Goal: Book appointment/travel/reservation

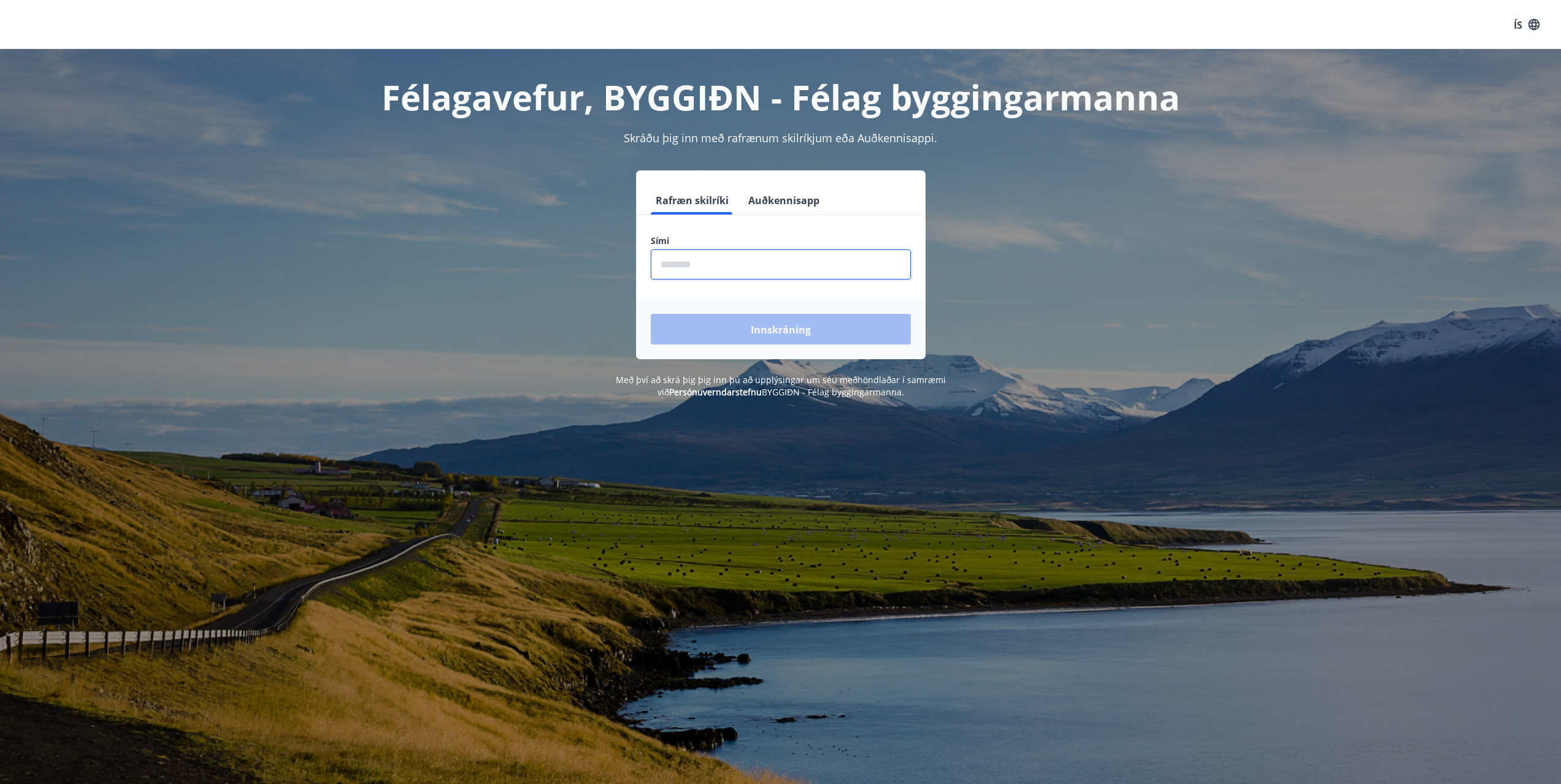
click at [679, 266] on input "phone" at bounding box center [780, 264] width 260 height 30
type input "********"
click at [750, 330] on button "Innskráning" at bounding box center [780, 329] width 260 height 31
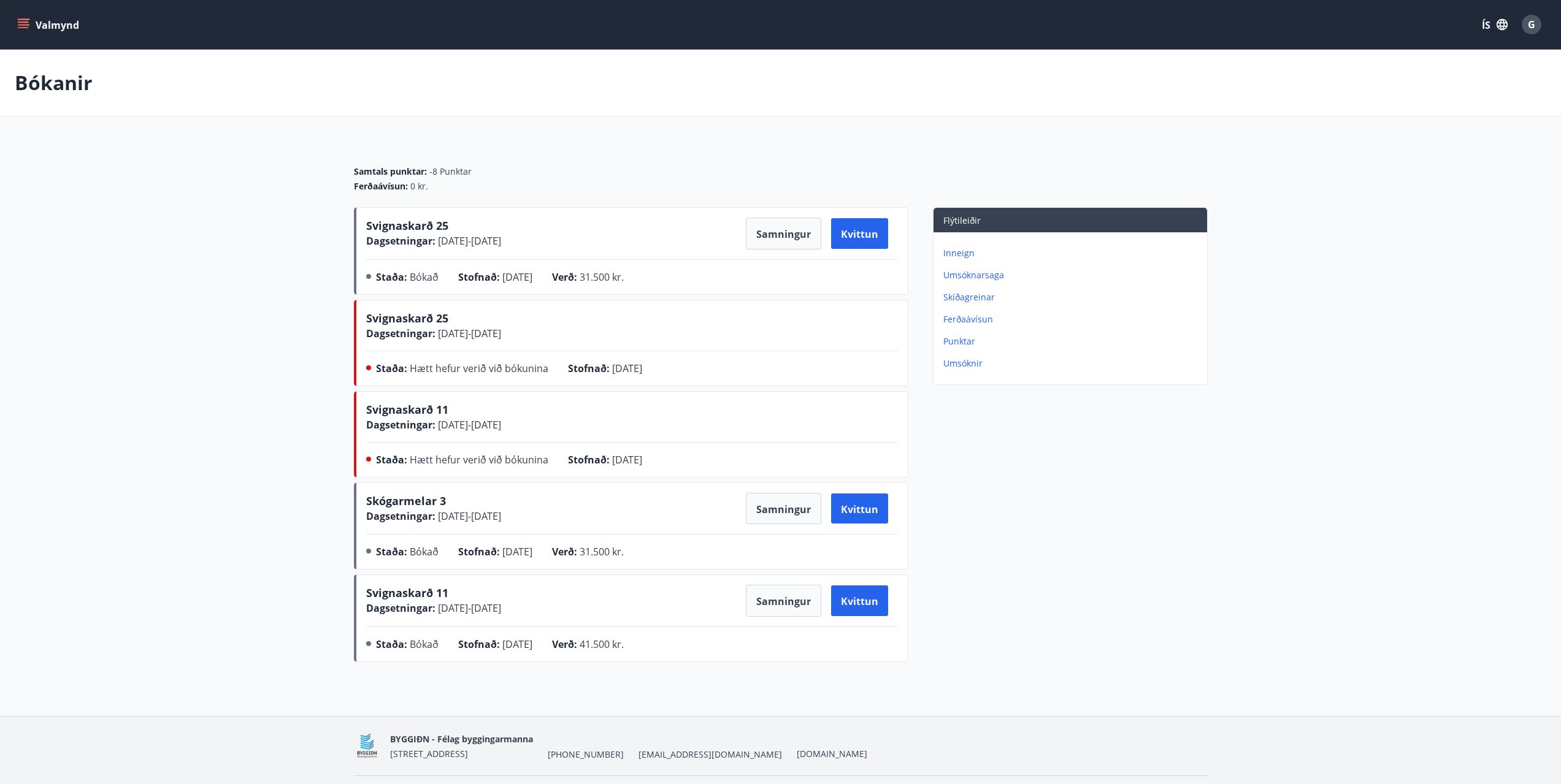
click at [176, 248] on main "Bókanir Samtals punktar : -8 Punktar Ferðaávísun : 0 kr. Svignaskarð 25 Dagsetn…" at bounding box center [780, 357] width 1561 height 617
click at [41, 25] on font "Valmynd" at bounding box center [57, 25] width 43 height 14
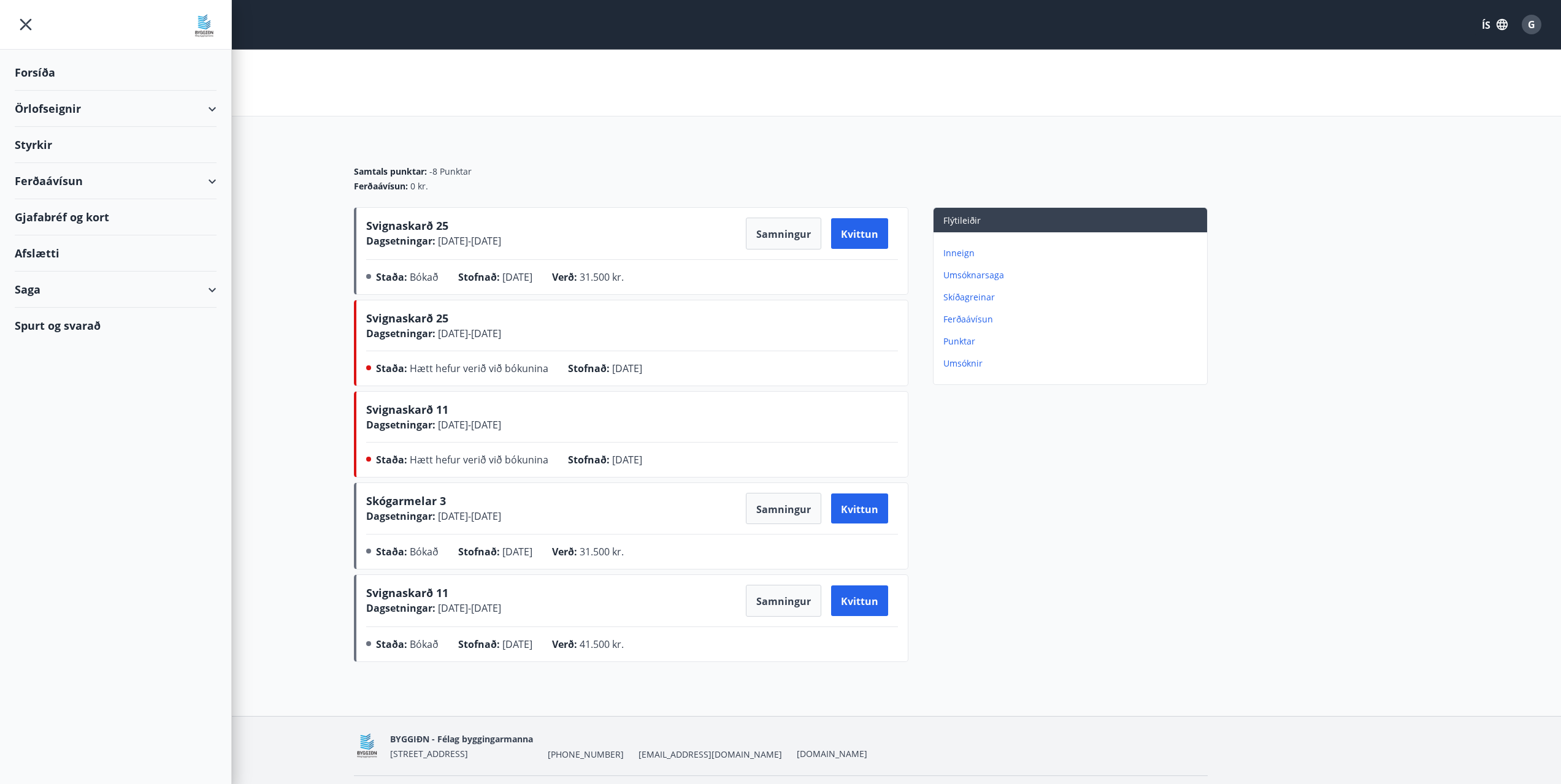
click at [43, 106] on font "Örlofseignir" at bounding box center [47, 108] width 67 height 14
click at [43, 140] on font "Framboð" at bounding box center [47, 139] width 46 height 14
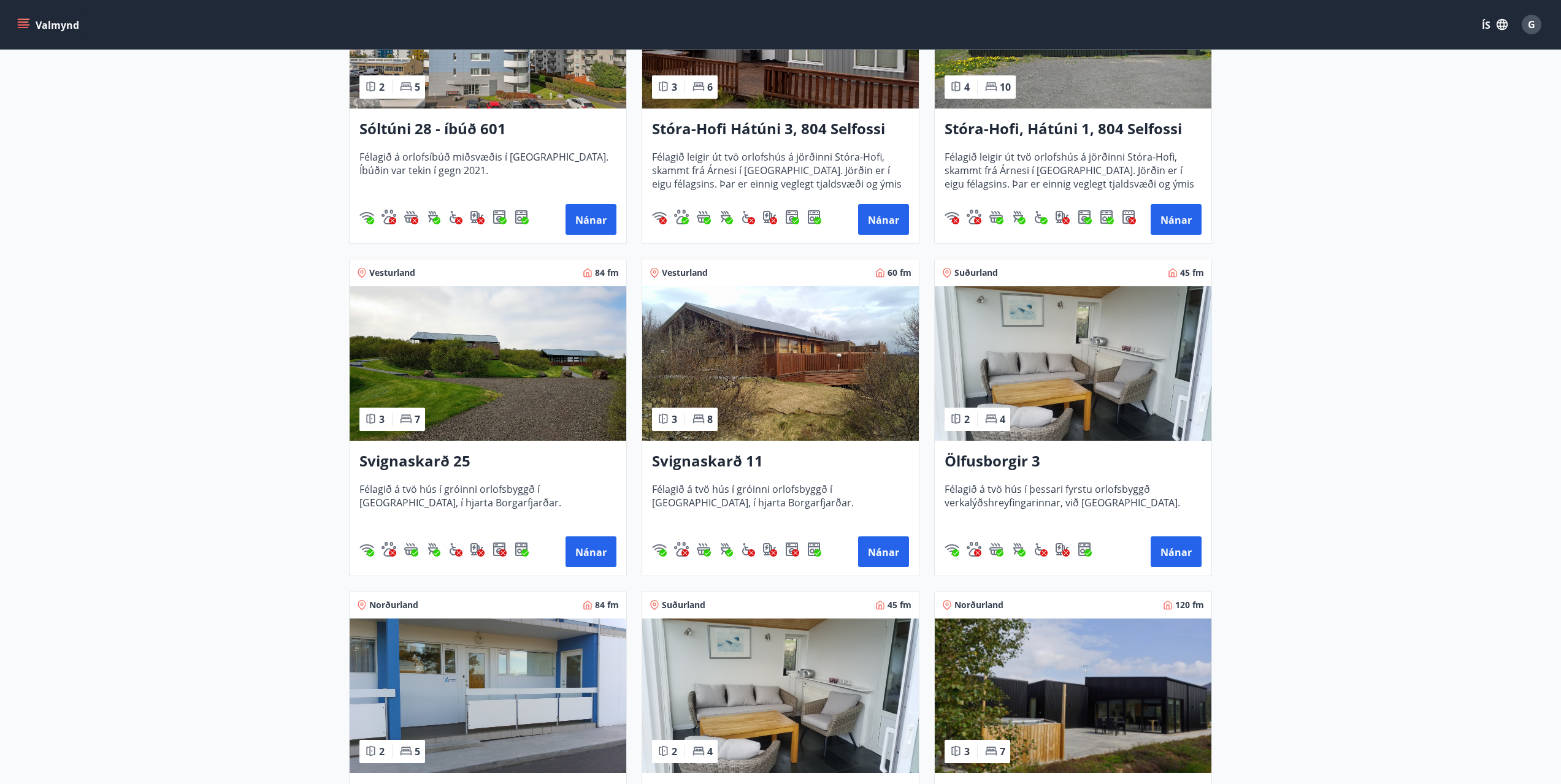
scroll to position [429, 0]
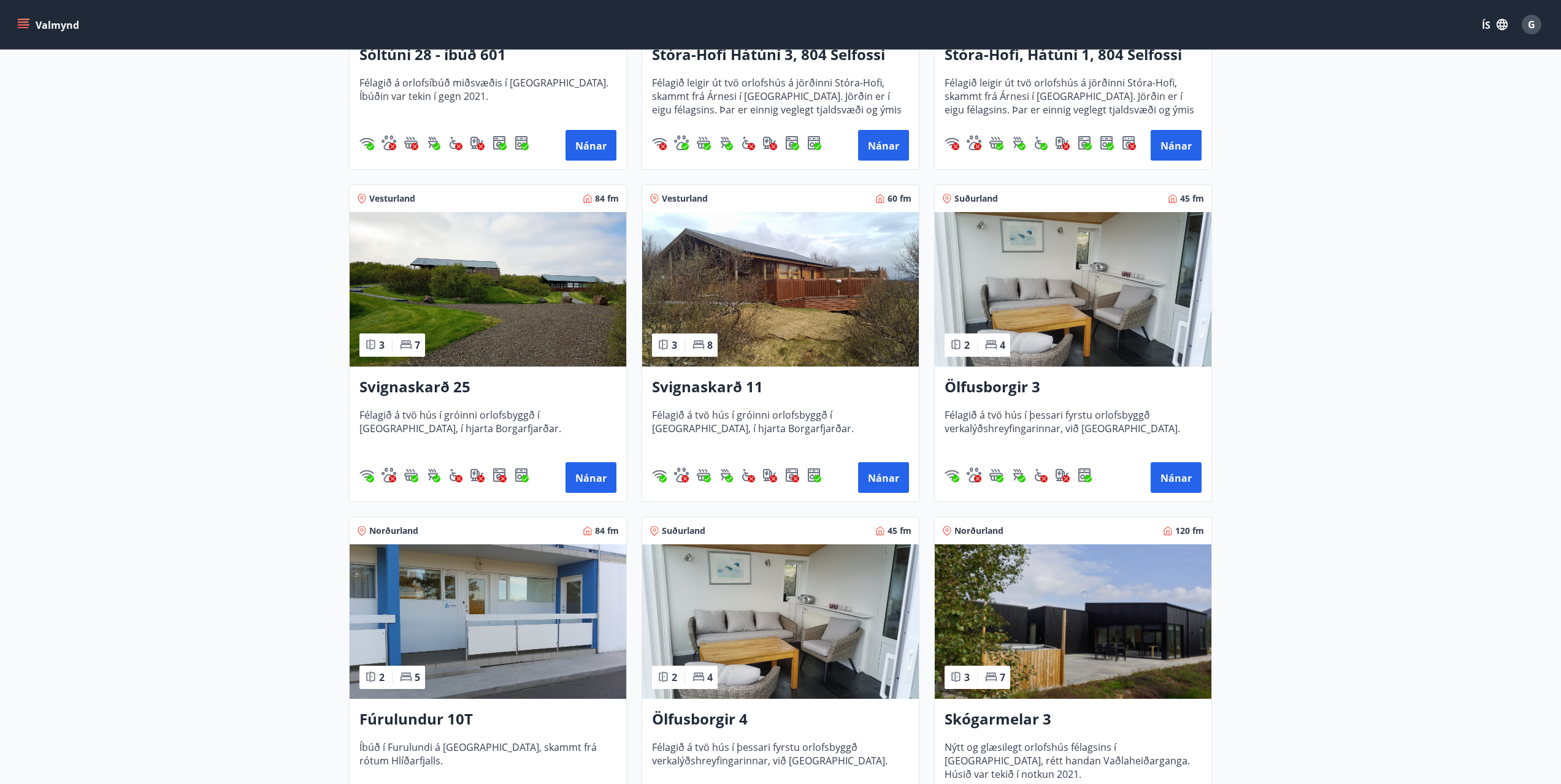
click at [474, 295] on img at bounding box center [488, 290] width 276 height 154
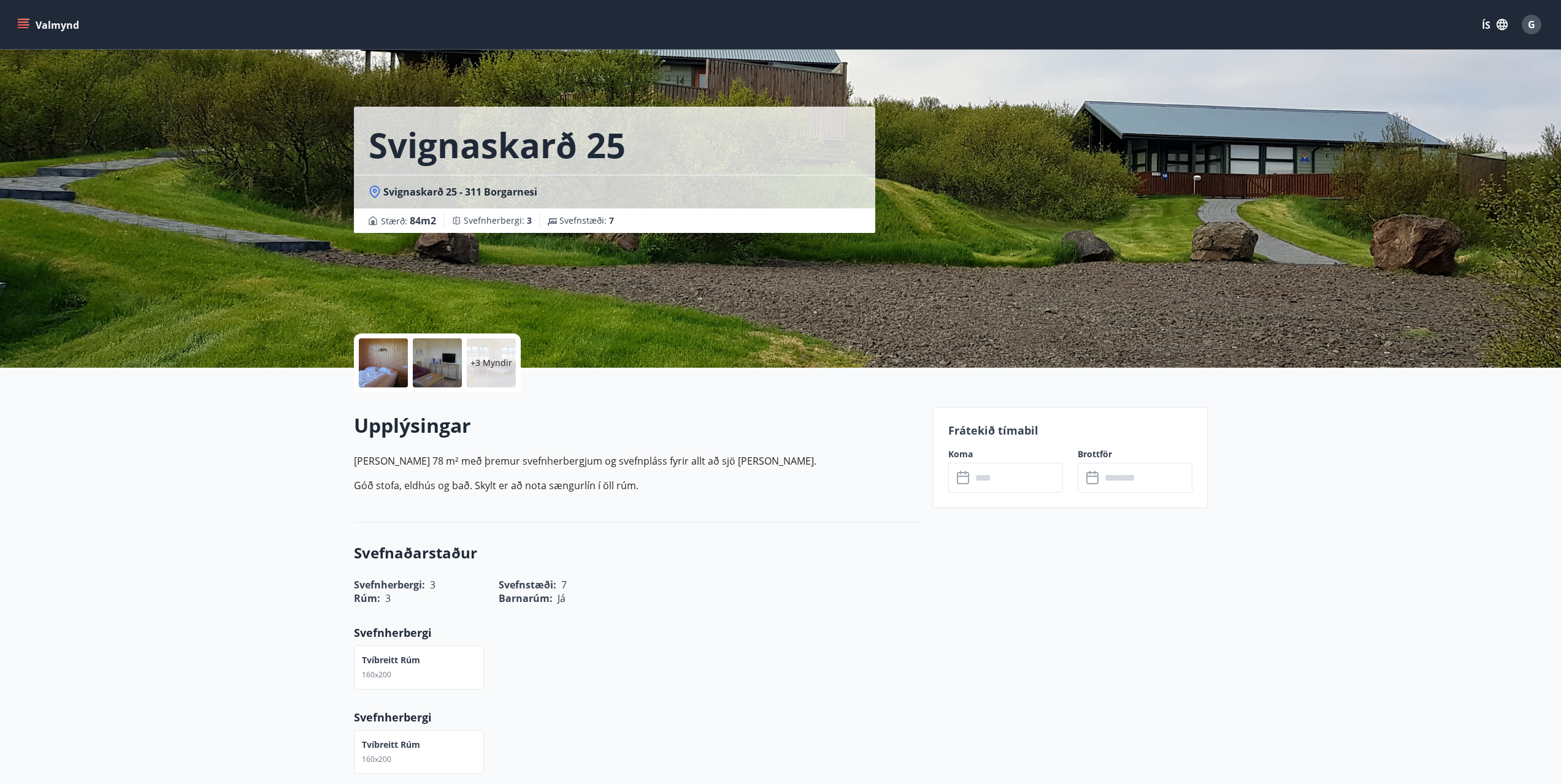
click at [516, 146] on font "Svignaskarð 25" at bounding box center [497, 145] width 257 height 46
click at [499, 375] on div "+3 Myndir" at bounding box center [491, 362] width 49 height 49
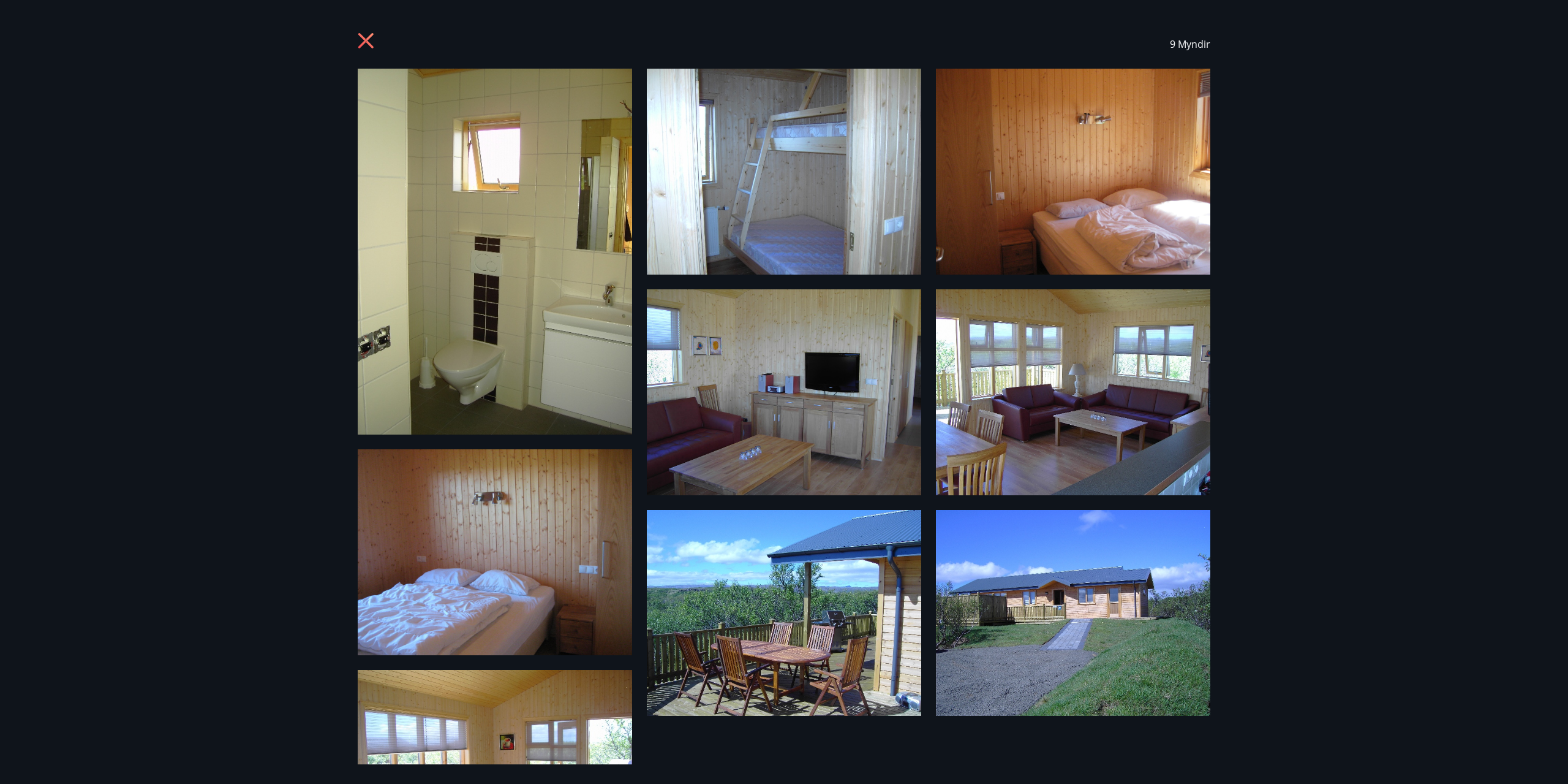
click at [534, 287] on img at bounding box center [495, 251] width 274 height 366
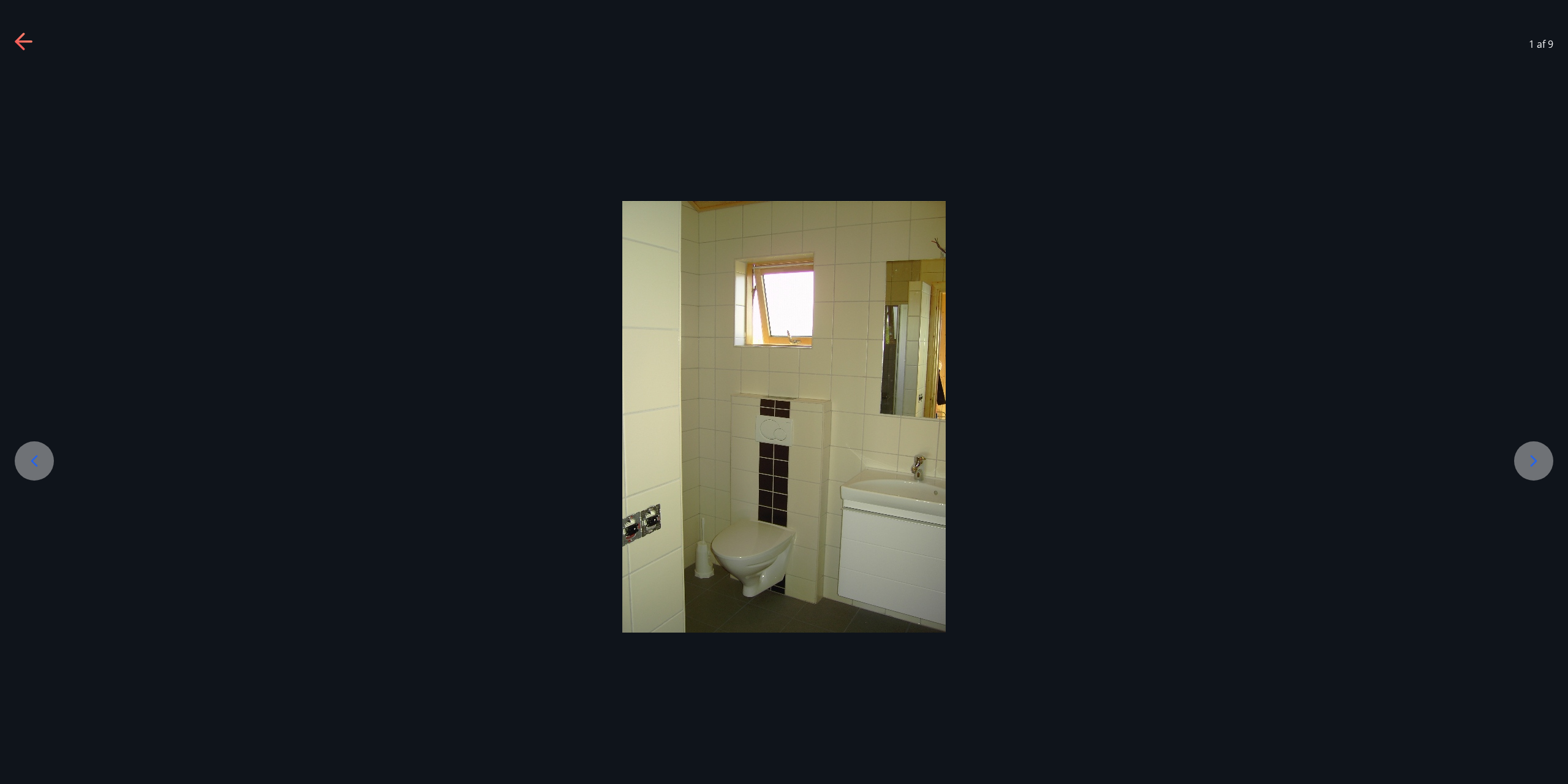
click at [1498, 466] on div at bounding box center [784, 416] width 1568 height 432
click at [1540, 459] on icon at bounding box center [1534, 461] width 19 height 19
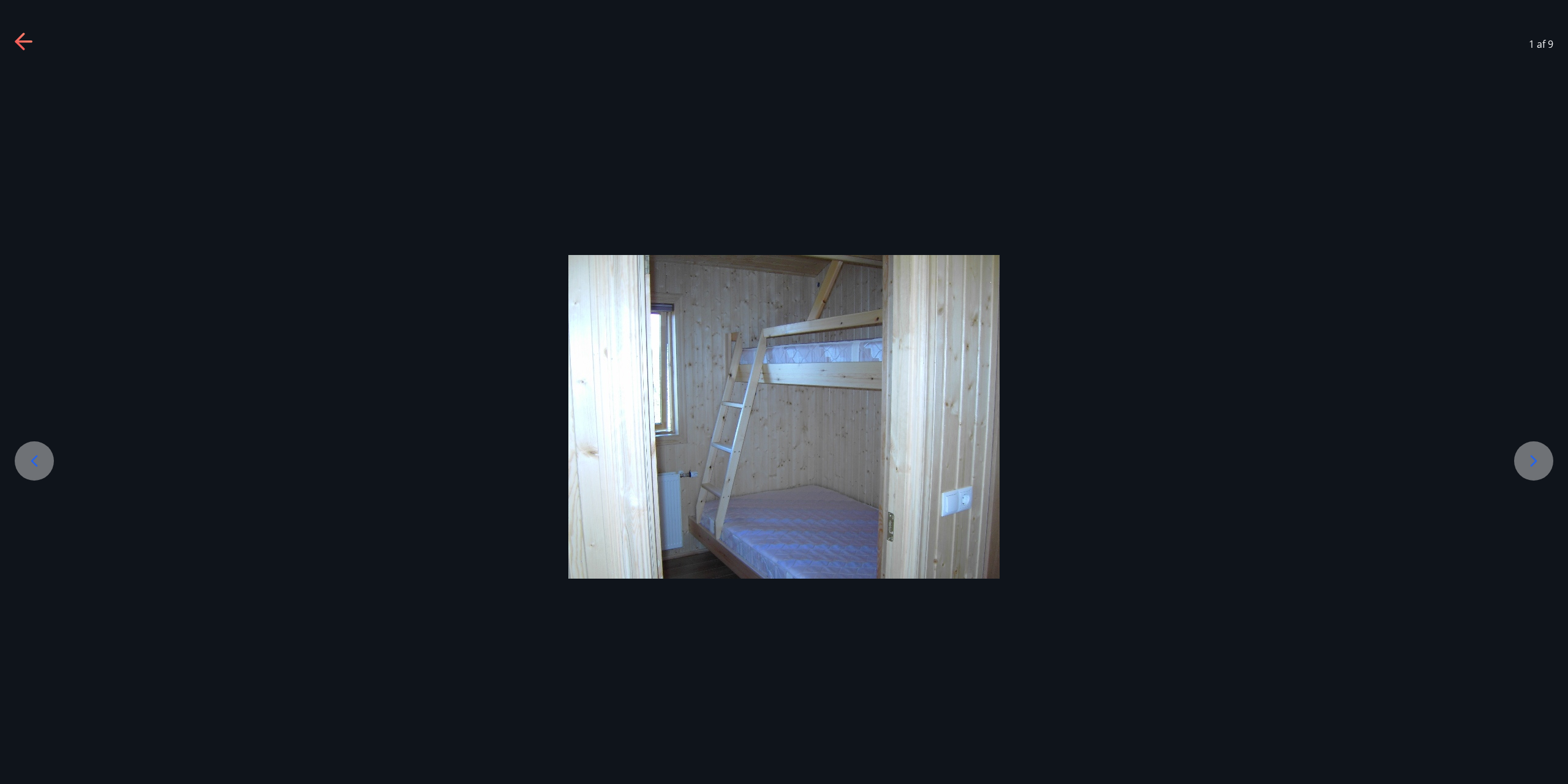
click at [1540, 459] on icon at bounding box center [1534, 461] width 19 height 19
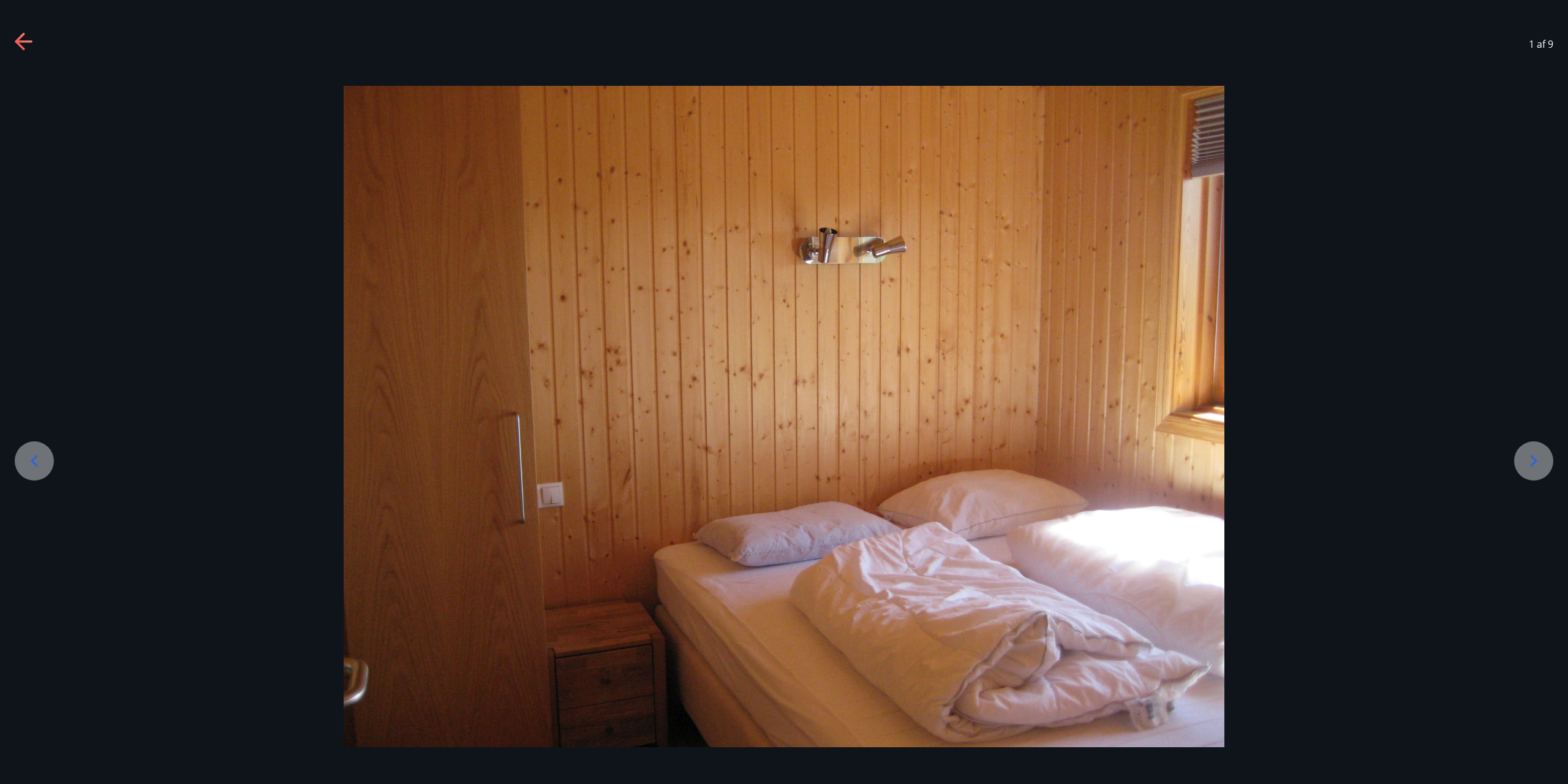
click at [1540, 459] on icon at bounding box center [1534, 461] width 19 height 19
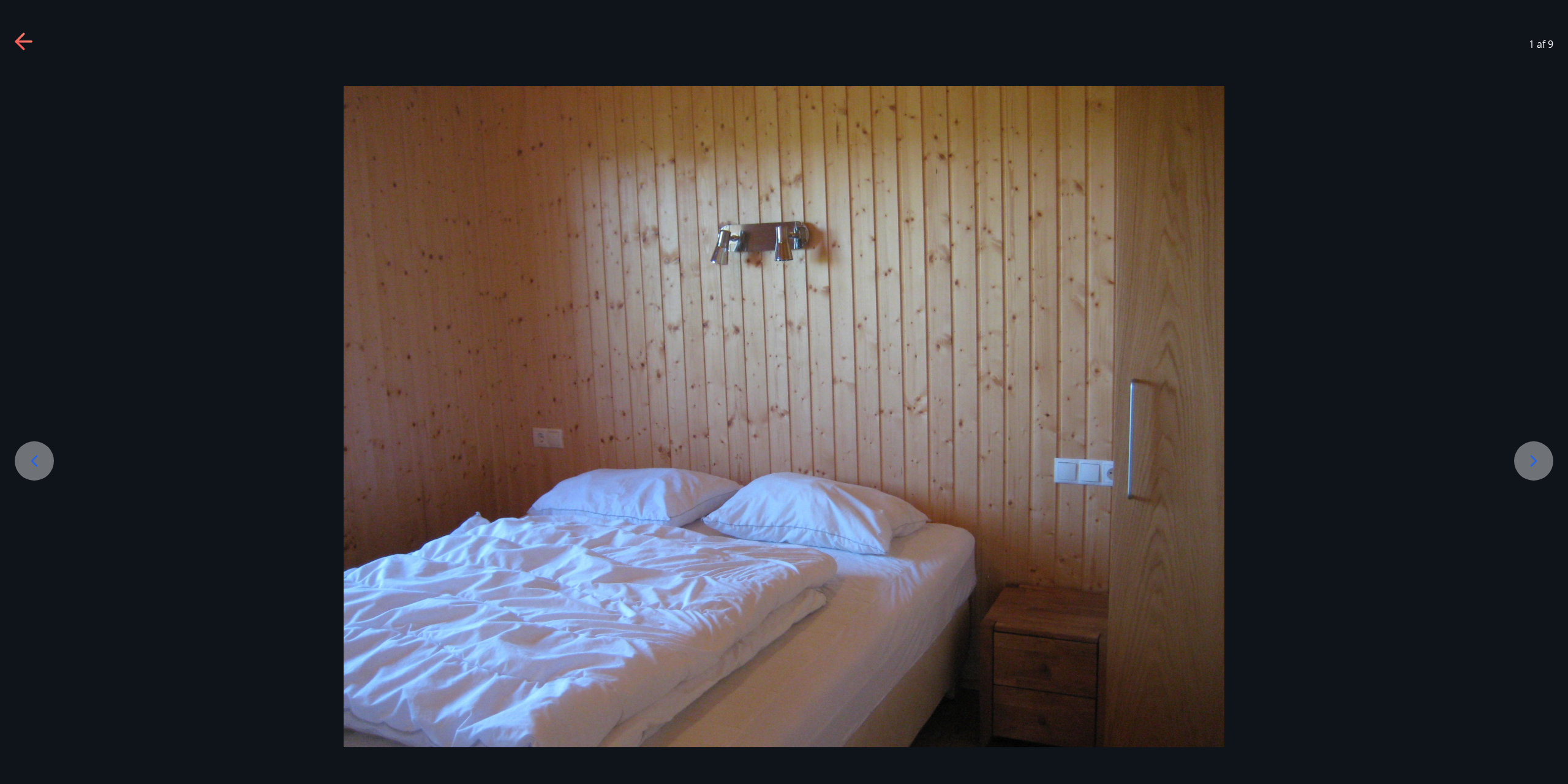
click at [1540, 459] on icon at bounding box center [1534, 461] width 19 height 19
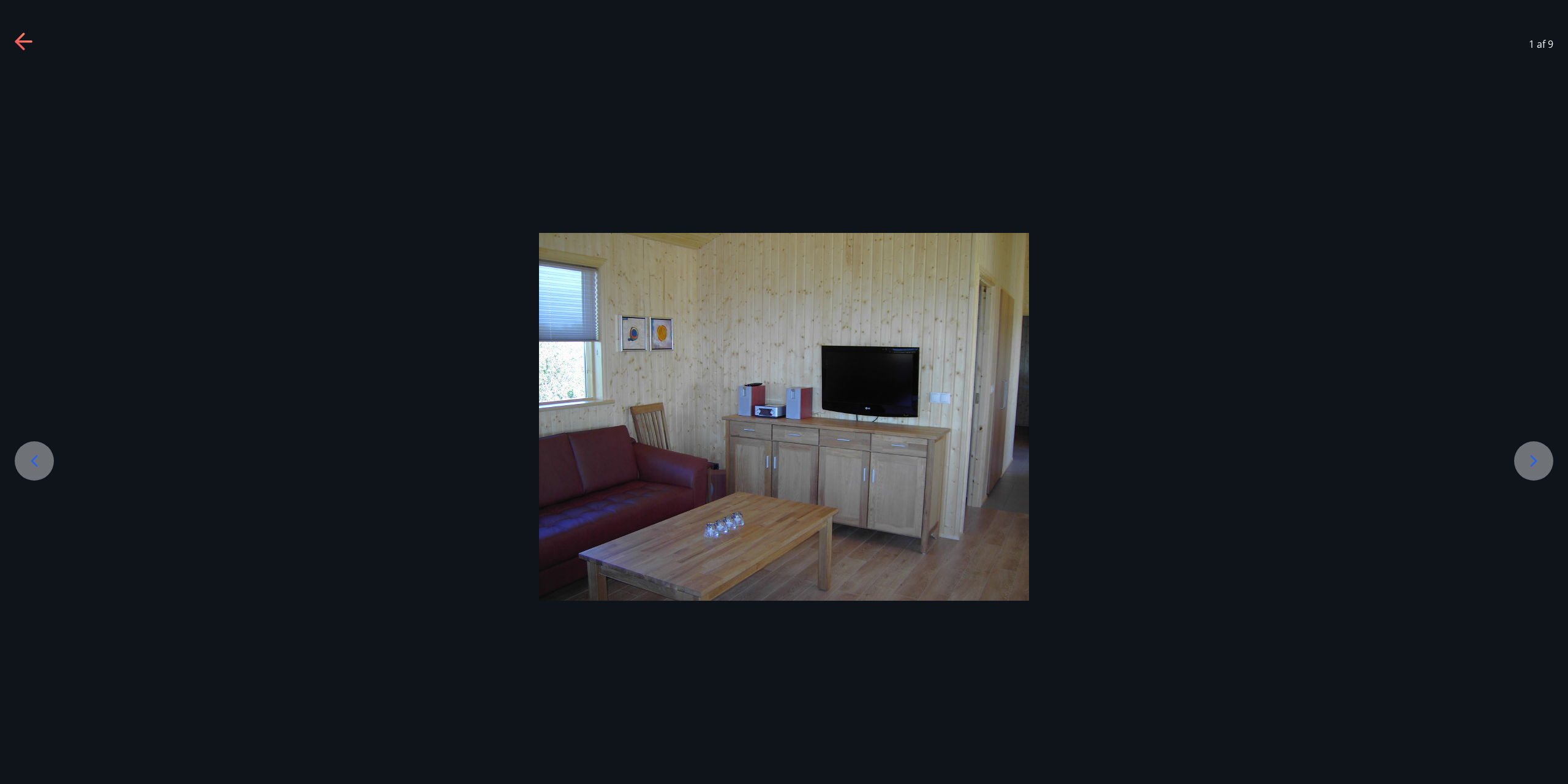
click at [1540, 459] on icon at bounding box center [1534, 461] width 19 height 19
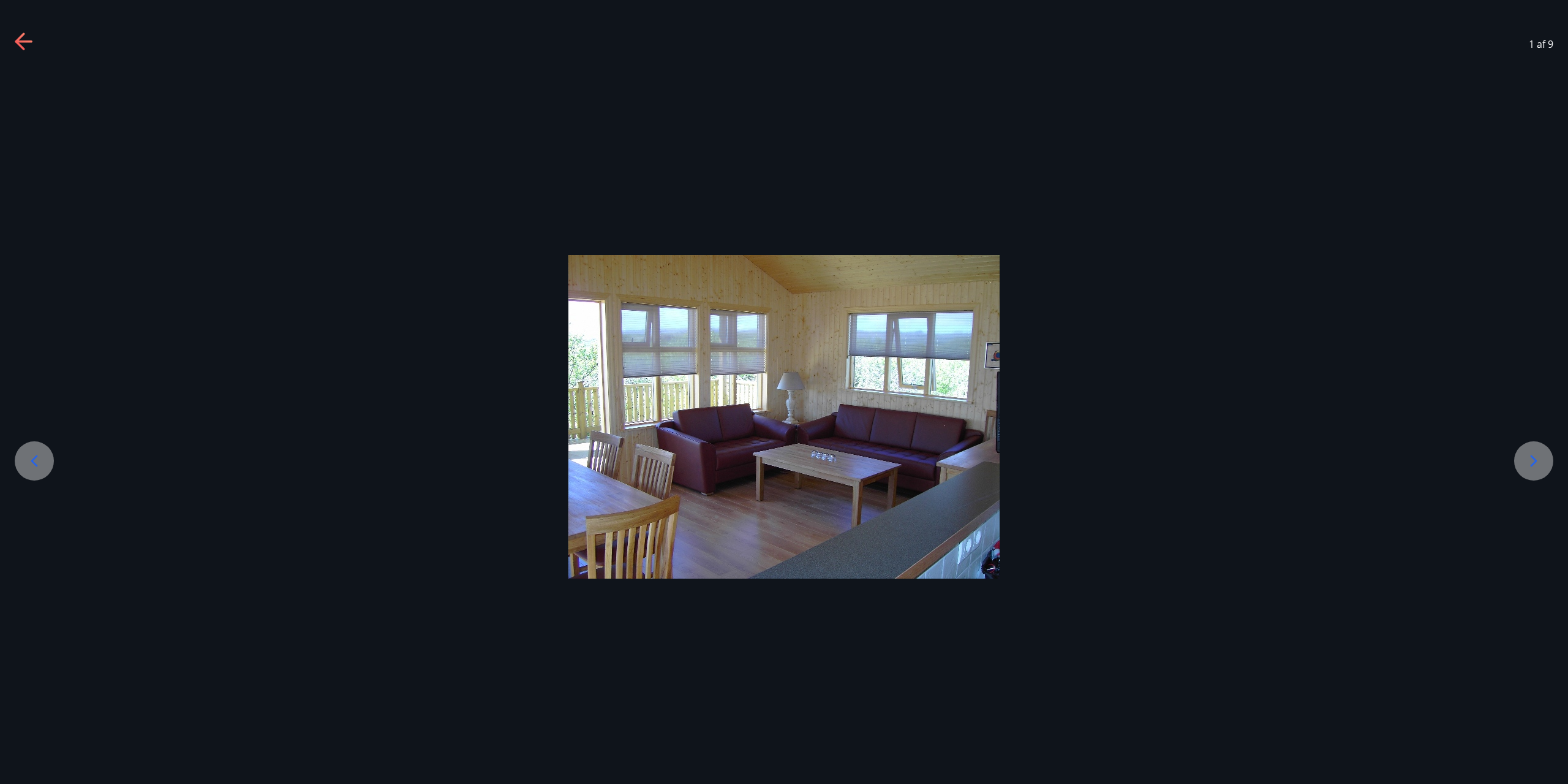
click at [1540, 459] on icon at bounding box center [1534, 461] width 19 height 19
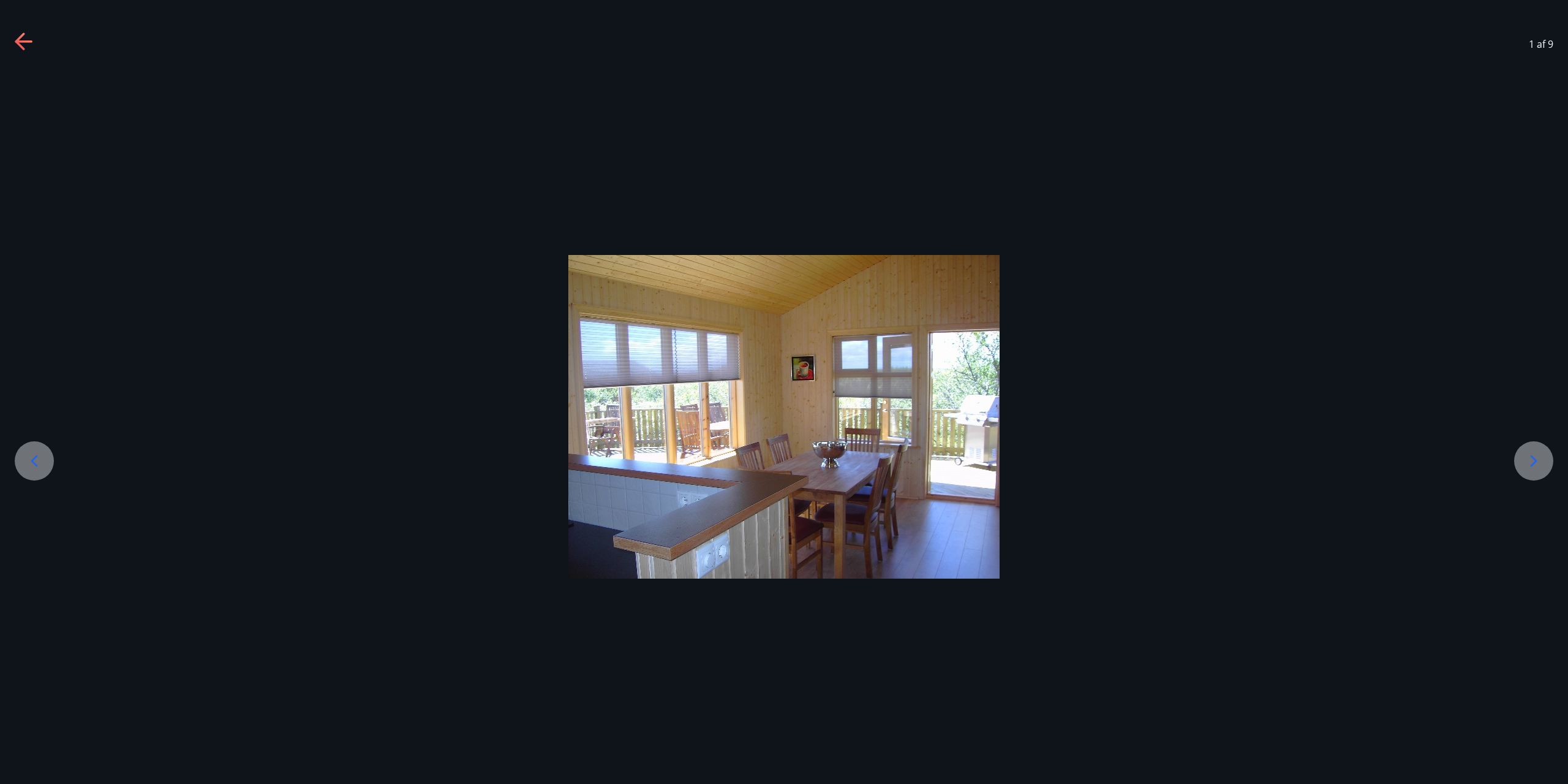
click at [1540, 459] on icon at bounding box center [1534, 461] width 19 height 19
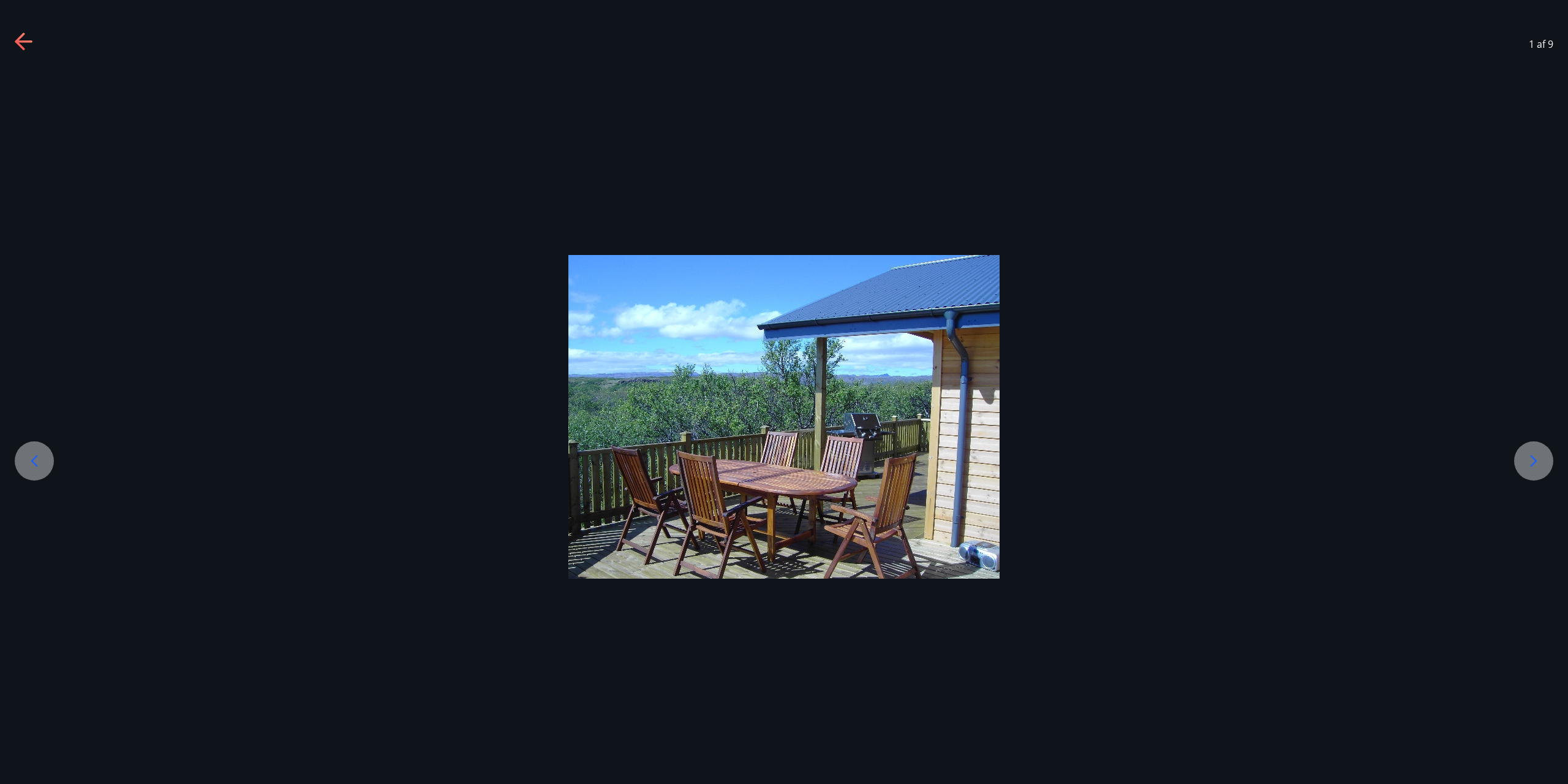
click at [1540, 459] on icon at bounding box center [1534, 461] width 19 height 19
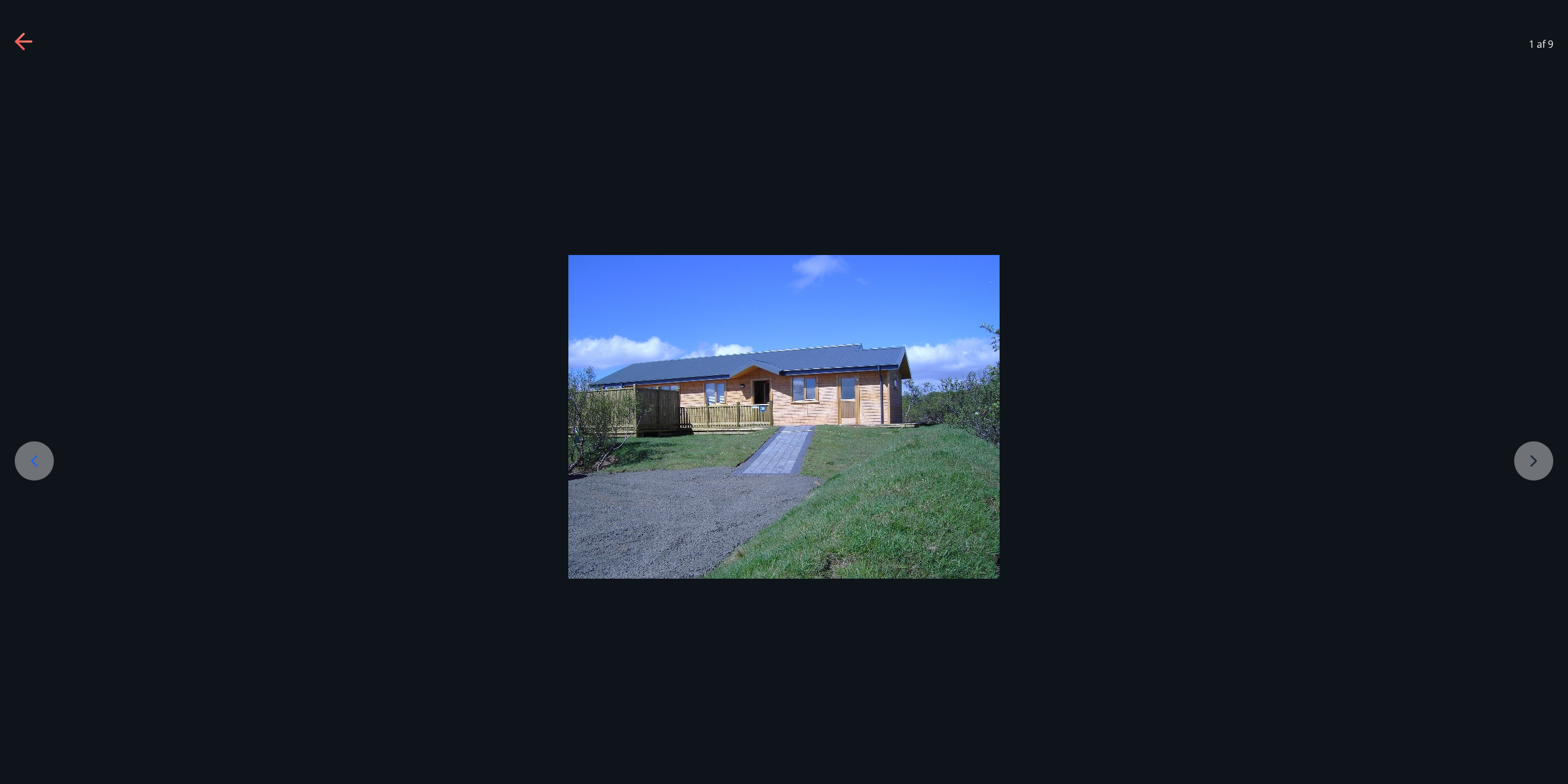
click at [1540, 459] on div at bounding box center [784, 416] width 1568 height 323
click at [44, 458] on div at bounding box center [34, 461] width 40 height 40
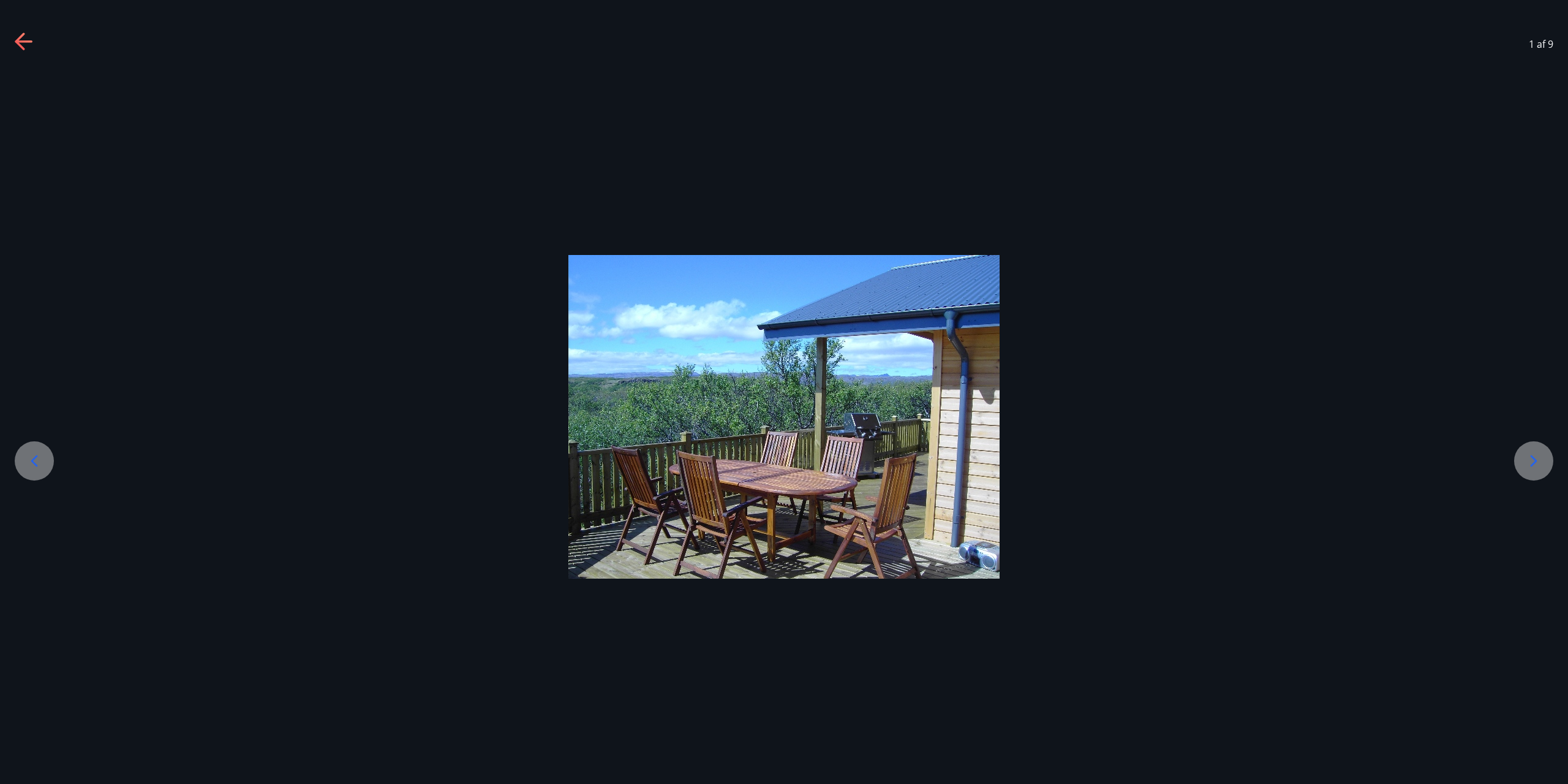
click at [28, 462] on icon at bounding box center [34, 461] width 19 height 19
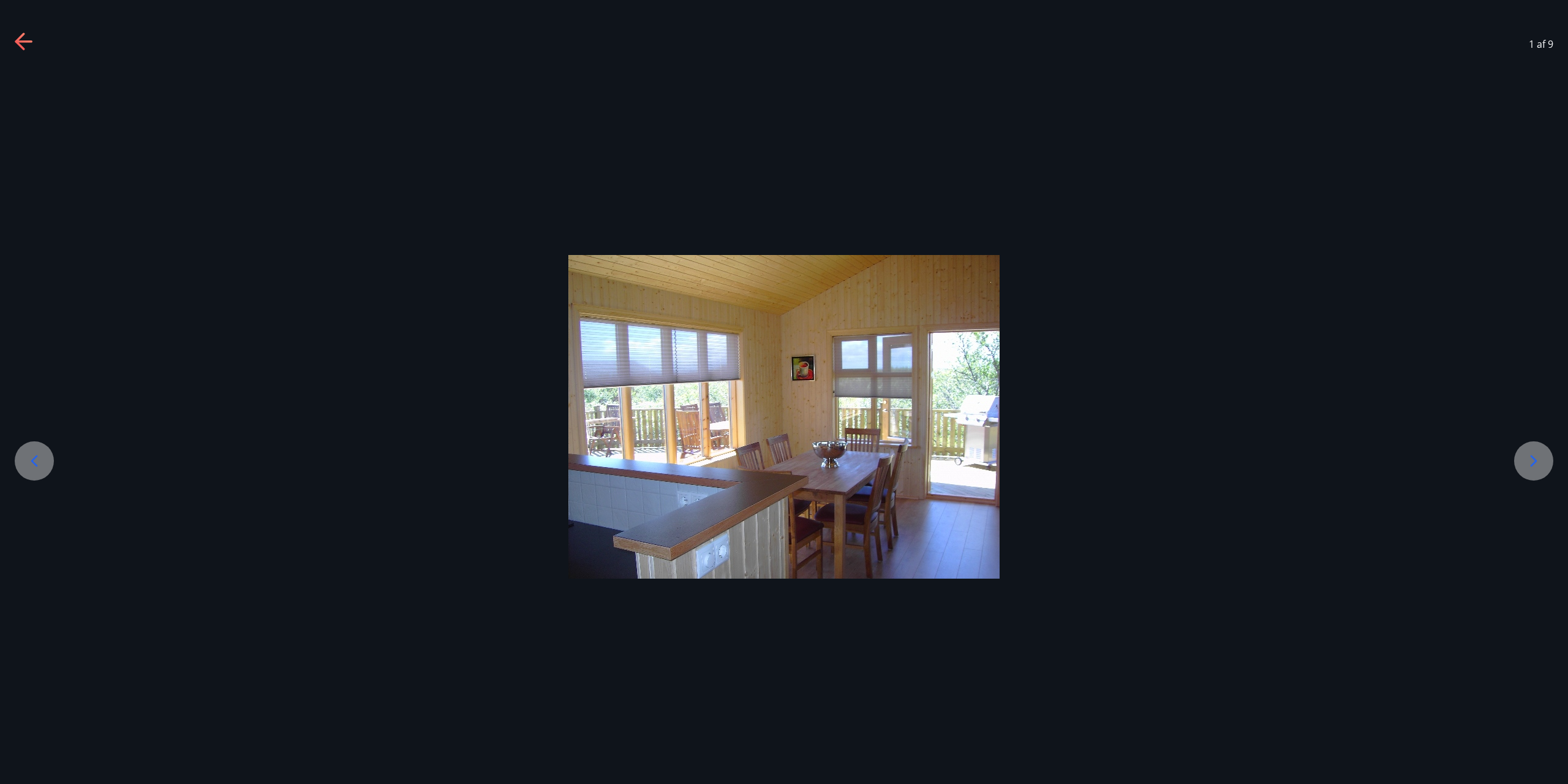
click at [41, 462] on icon at bounding box center [34, 461] width 19 height 19
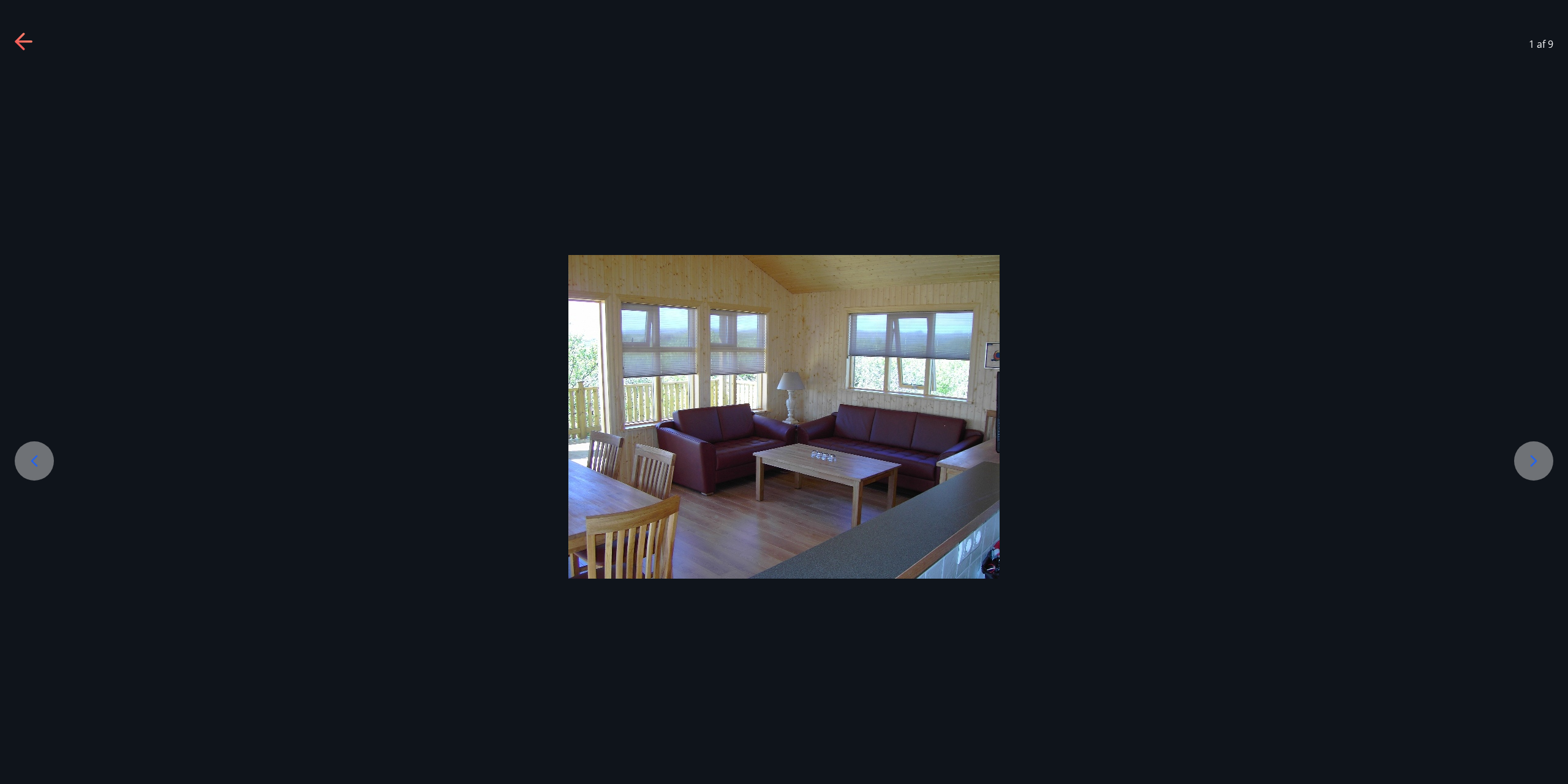
click at [41, 462] on icon at bounding box center [34, 461] width 19 height 19
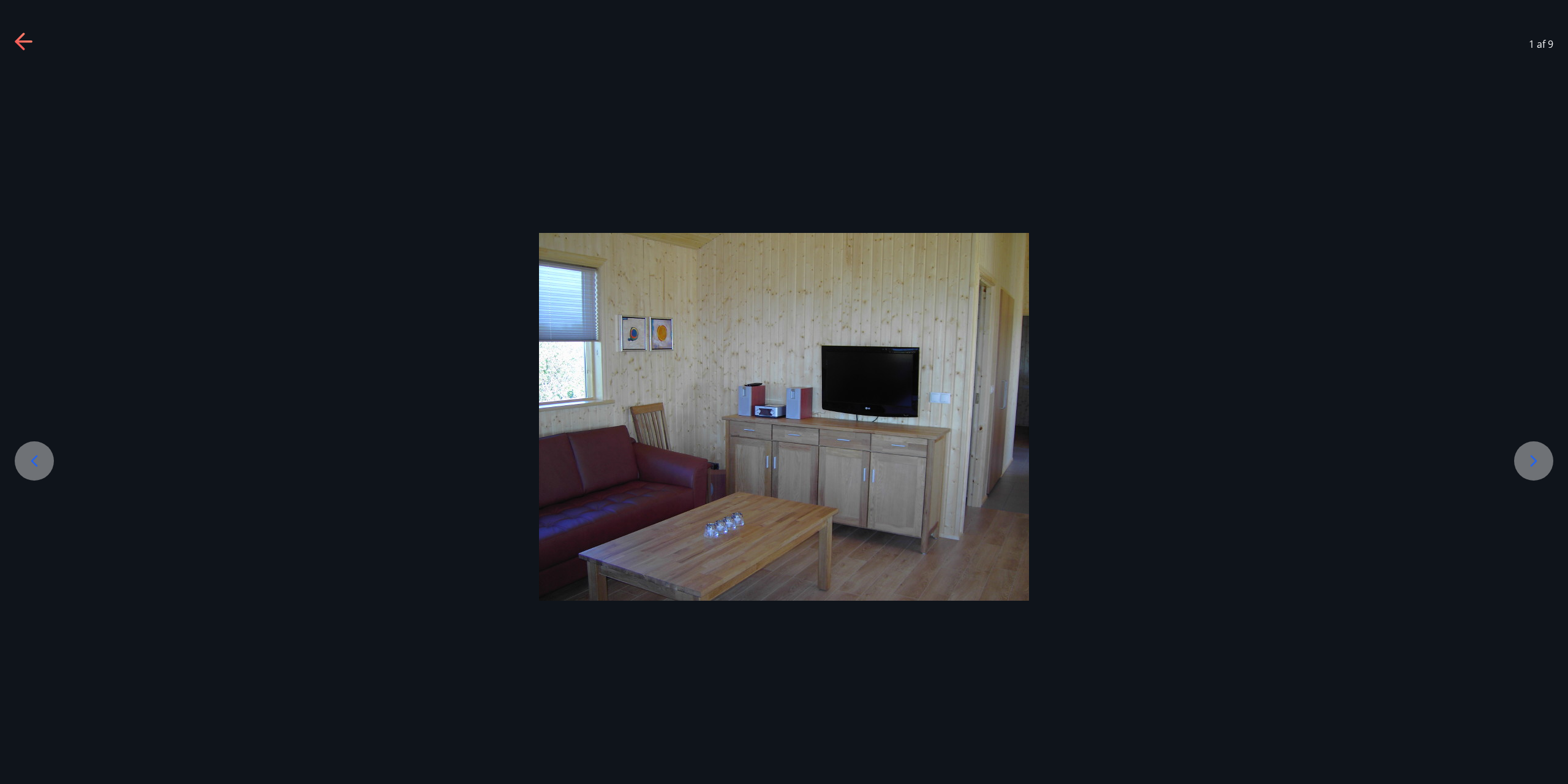
click at [41, 462] on icon at bounding box center [34, 461] width 19 height 19
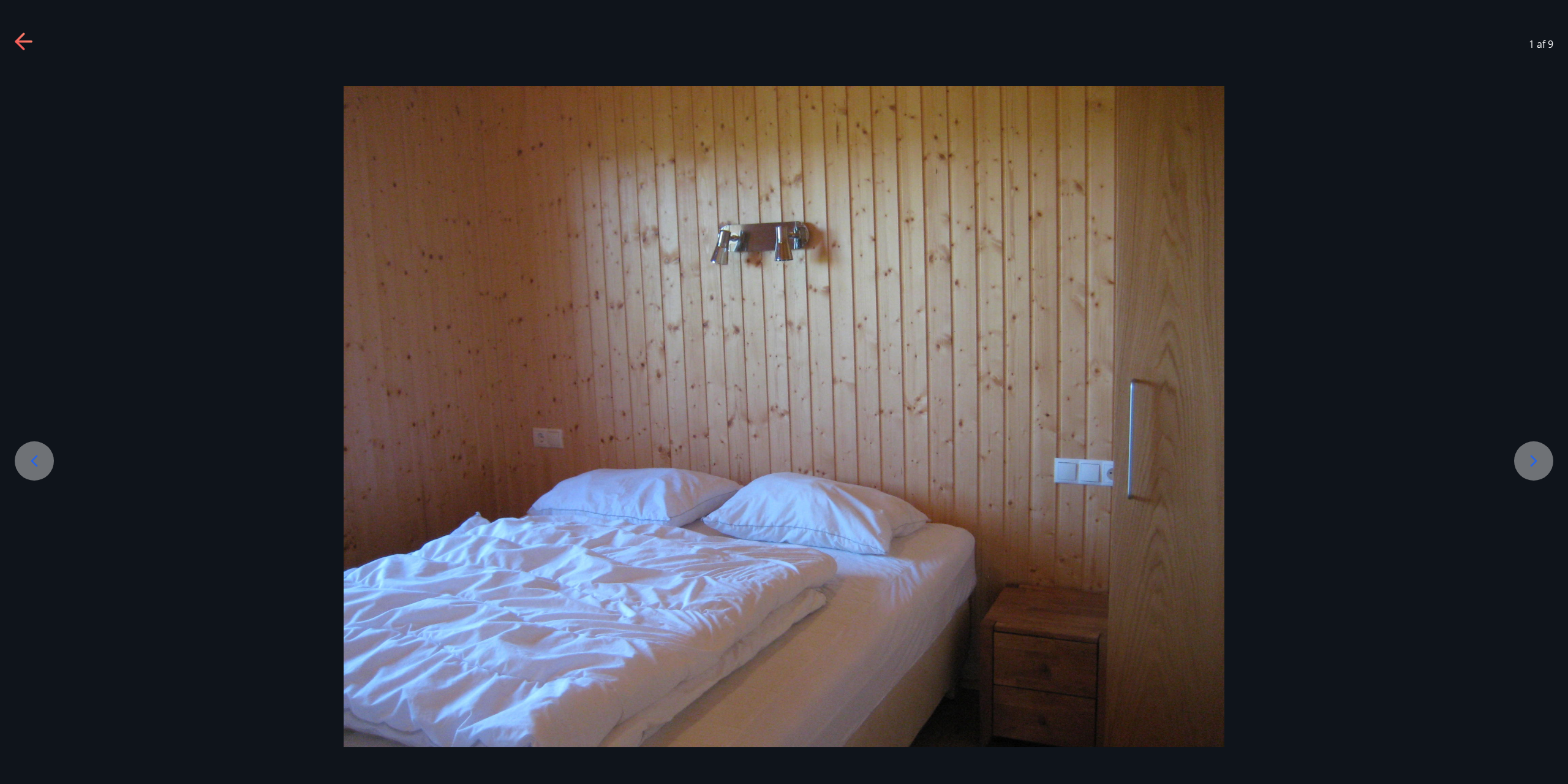
click at [41, 462] on icon at bounding box center [34, 461] width 19 height 19
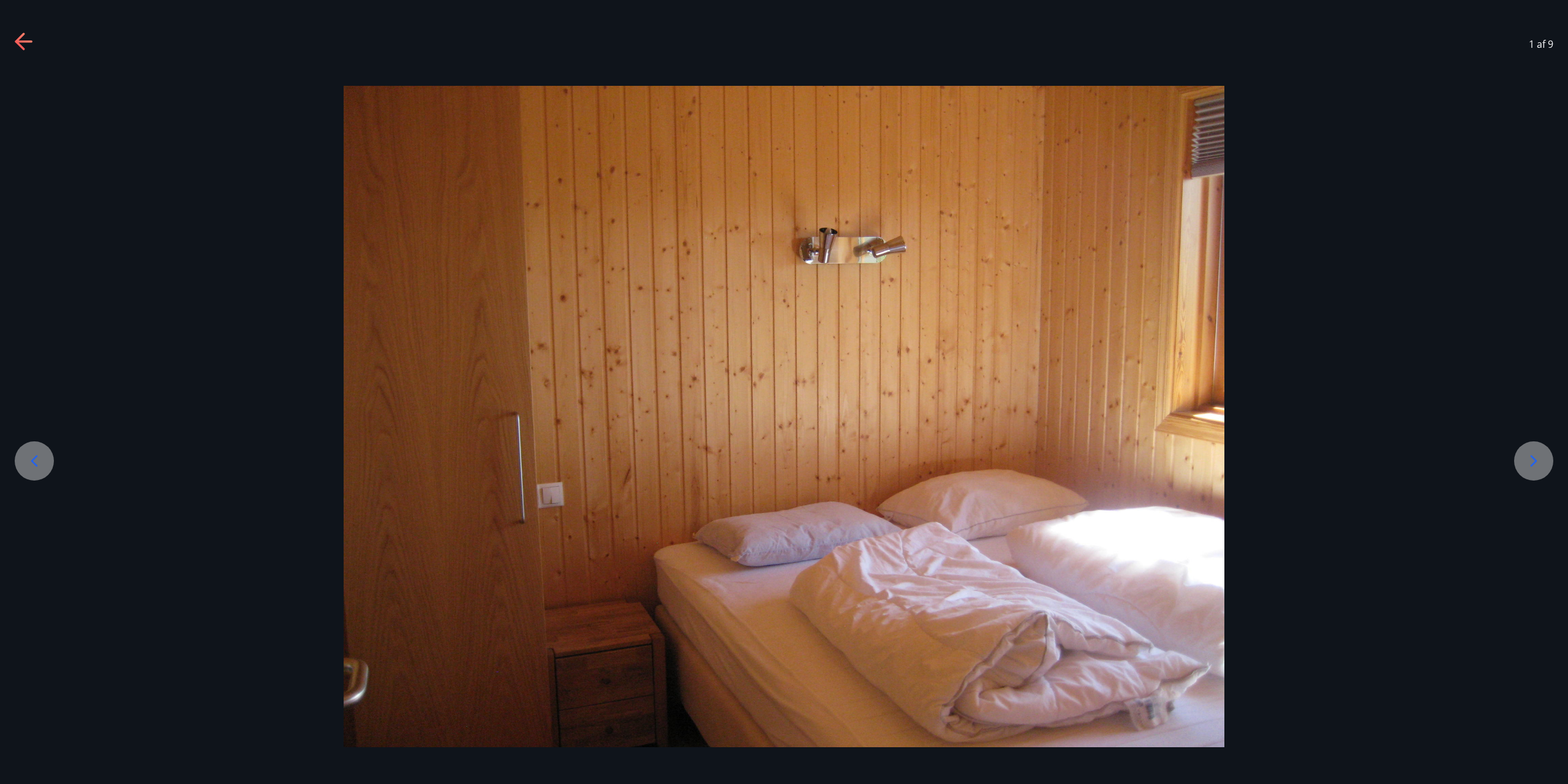
click at [41, 462] on icon at bounding box center [34, 461] width 19 height 19
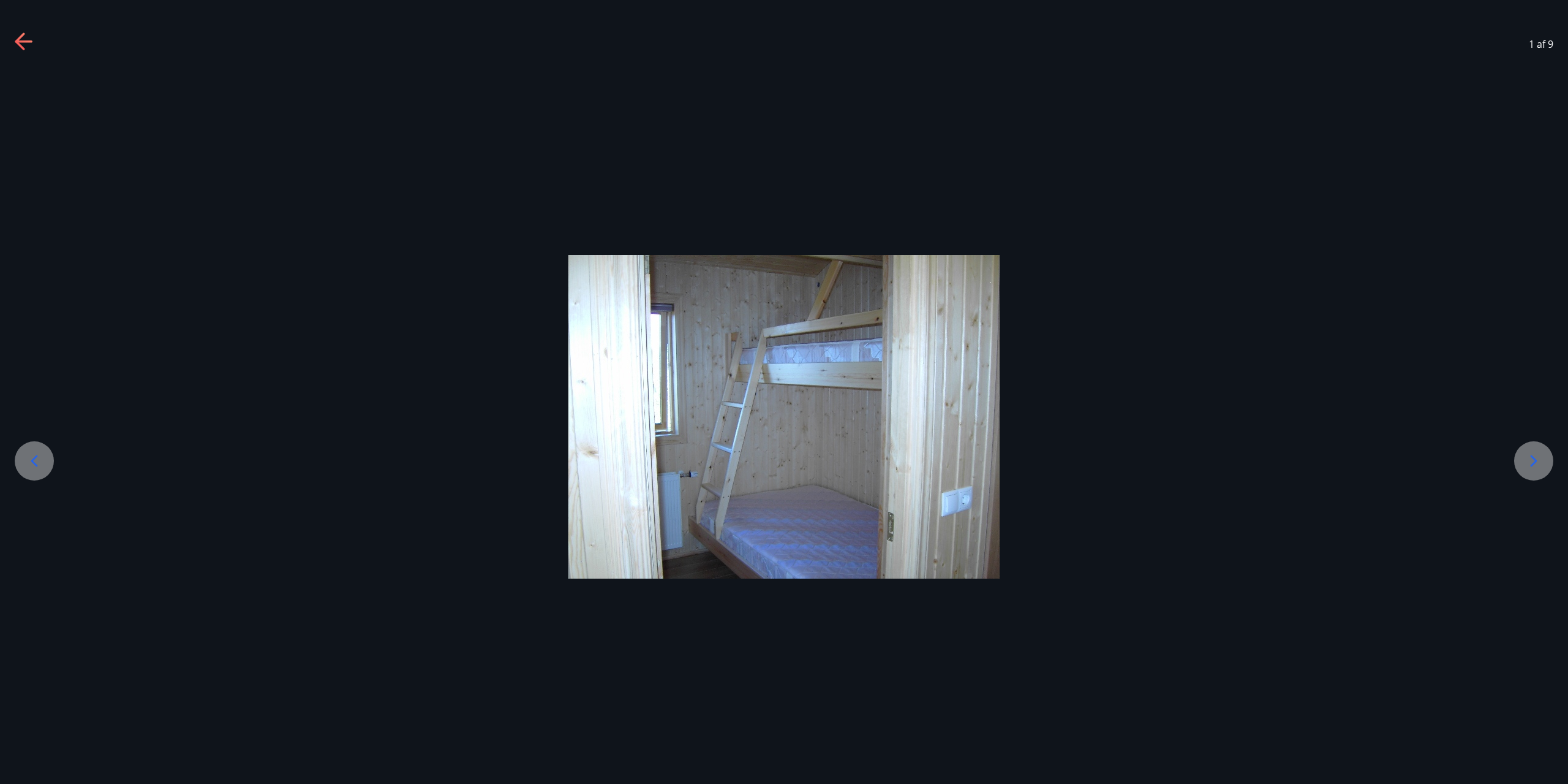
click at [41, 462] on icon at bounding box center [34, 461] width 19 height 19
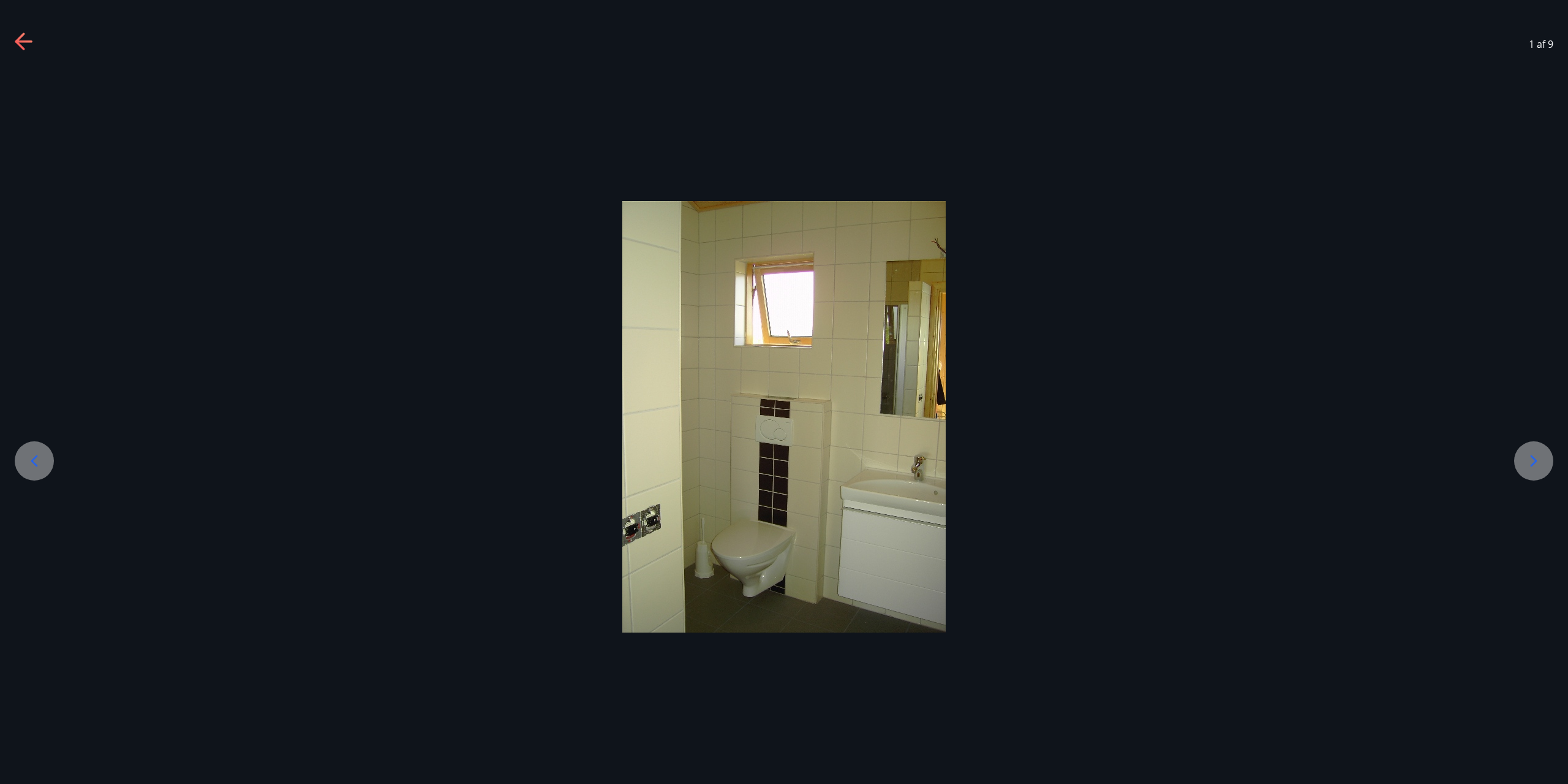
click at [41, 462] on icon at bounding box center [34, 461] width 19 height 19
click at [29, 46] on icon at bounding box center [24, 42] width 19 height 19
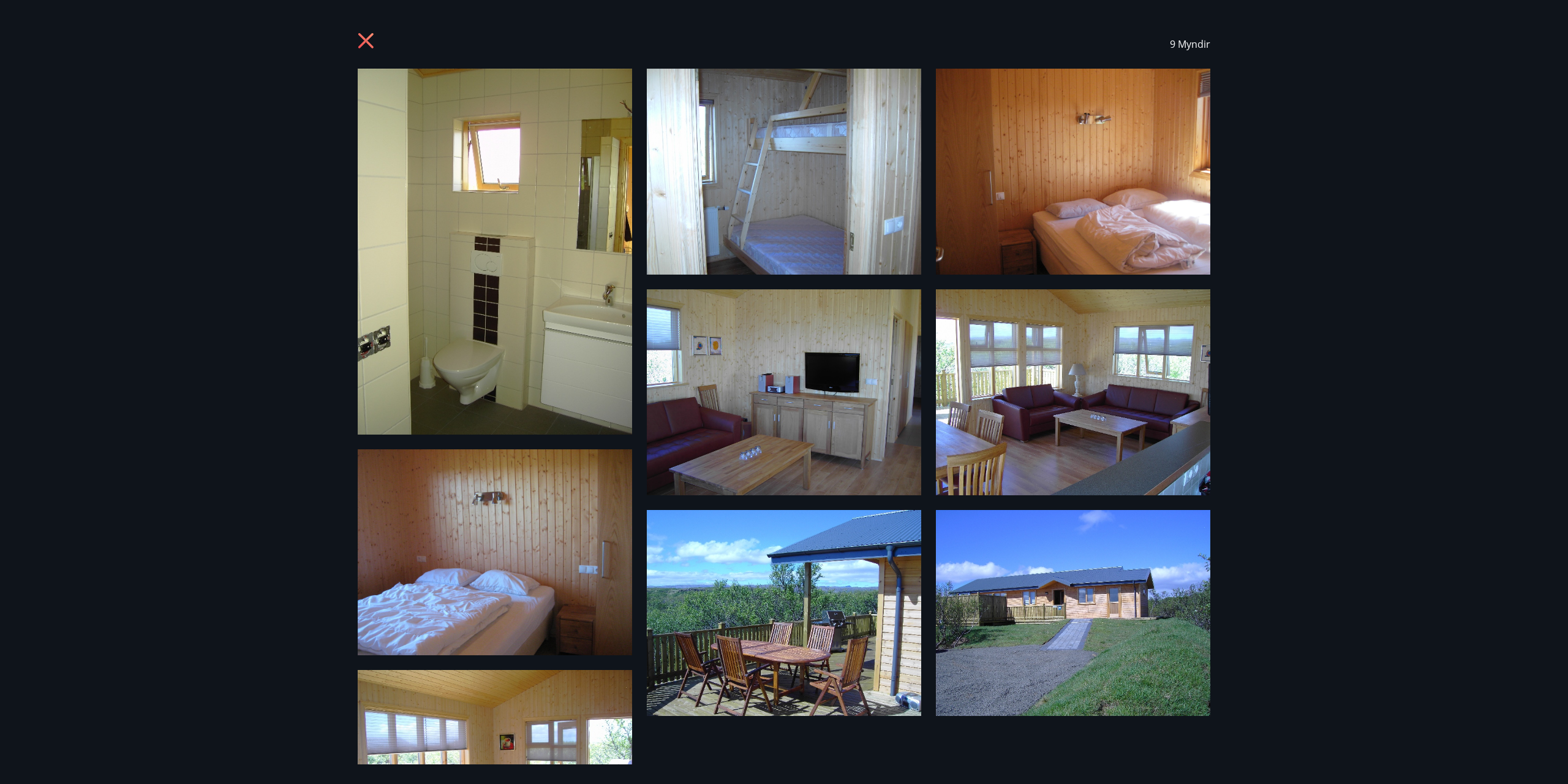
click at [364, 40] on icon at bounding box center [366, 41] width 15 height 15
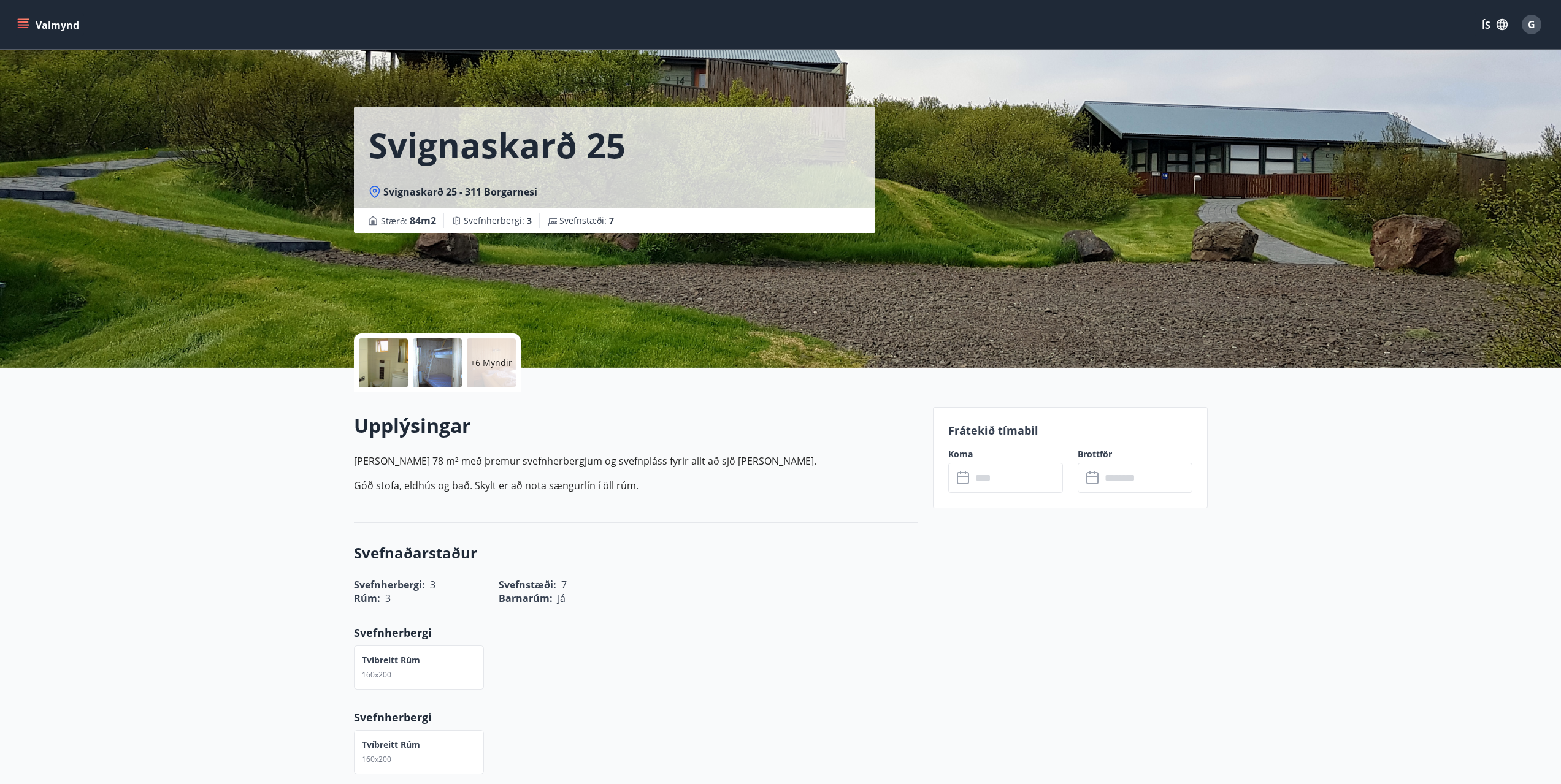
click at [1014, 476] on input "text" at bounding box center [1017, 477] width 92 height 30
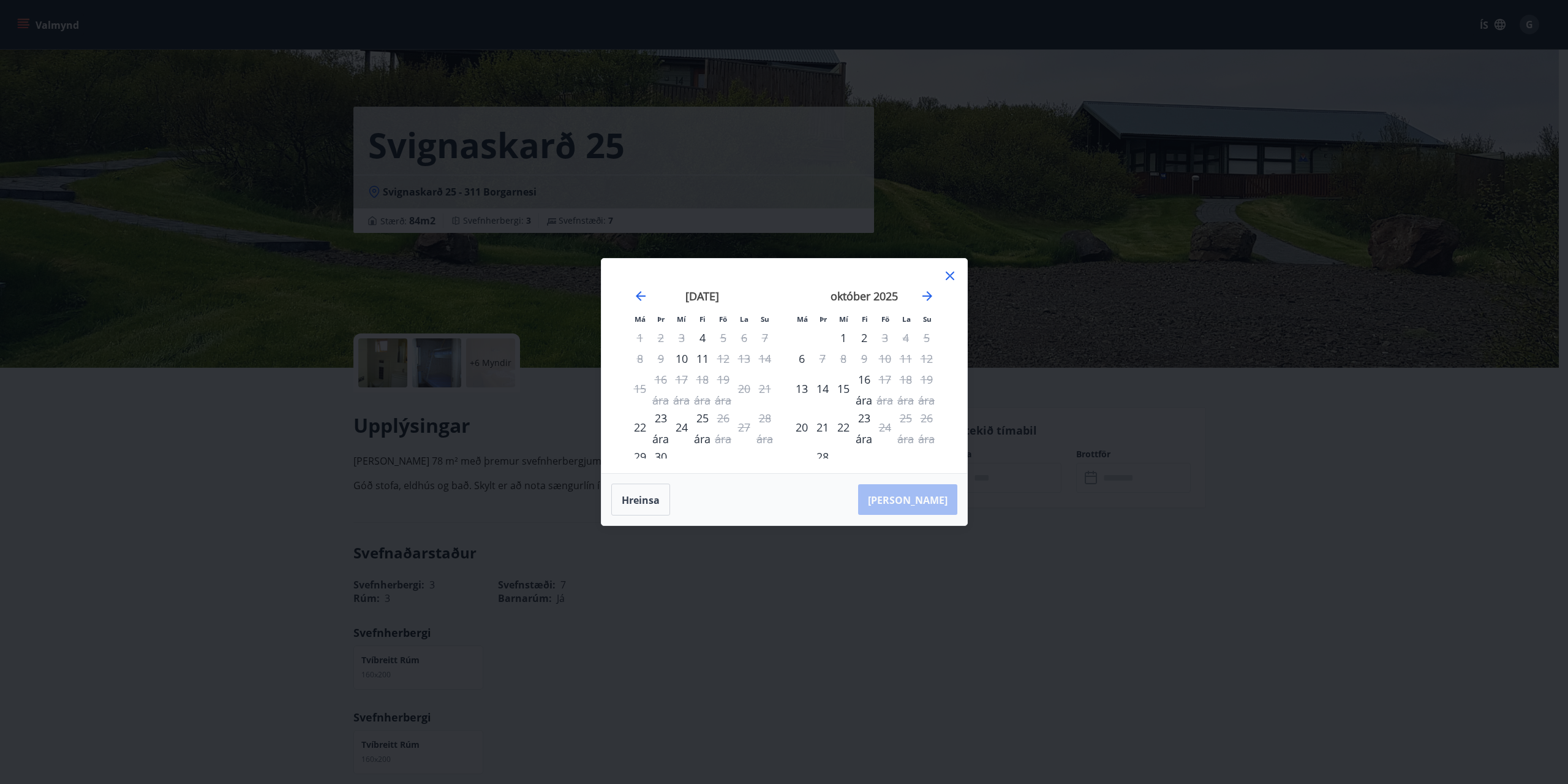
click at [955, 277] on icon at bounding box center [949, 275] width 14 height 14
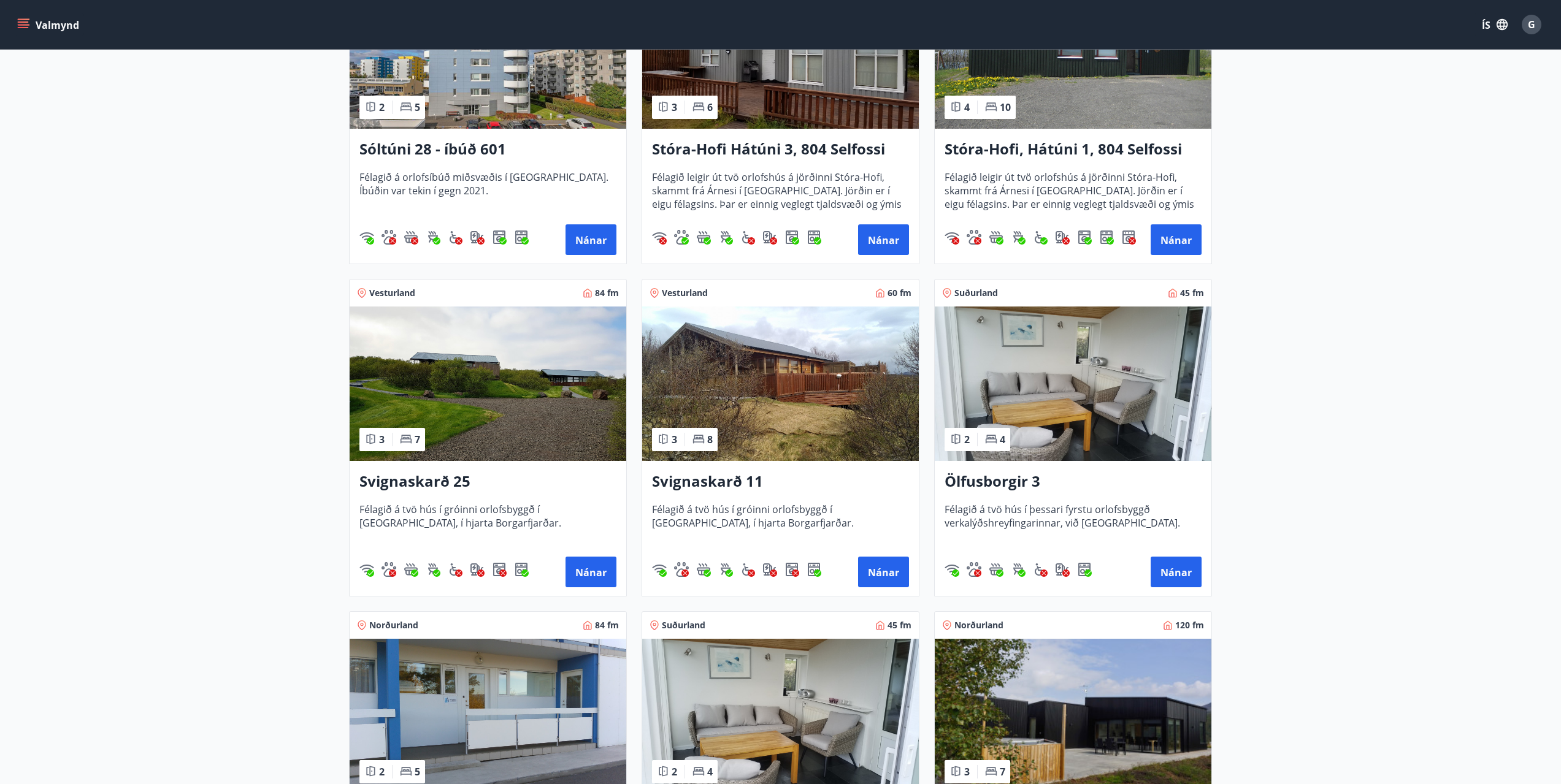
scroll to position [490, 0]
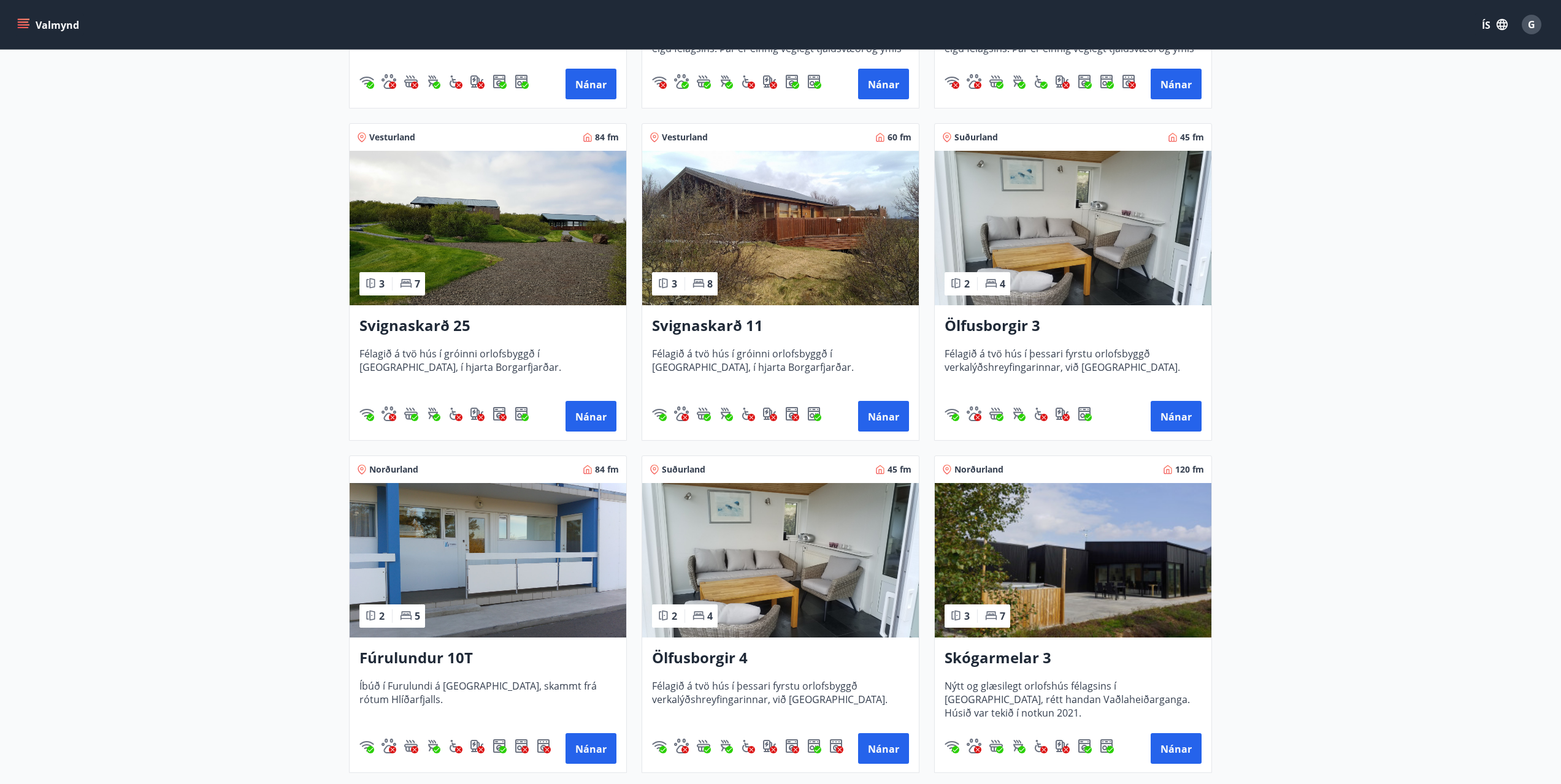
click at [770, 233] on img at bounding box center [780, 228] width 276 height 154
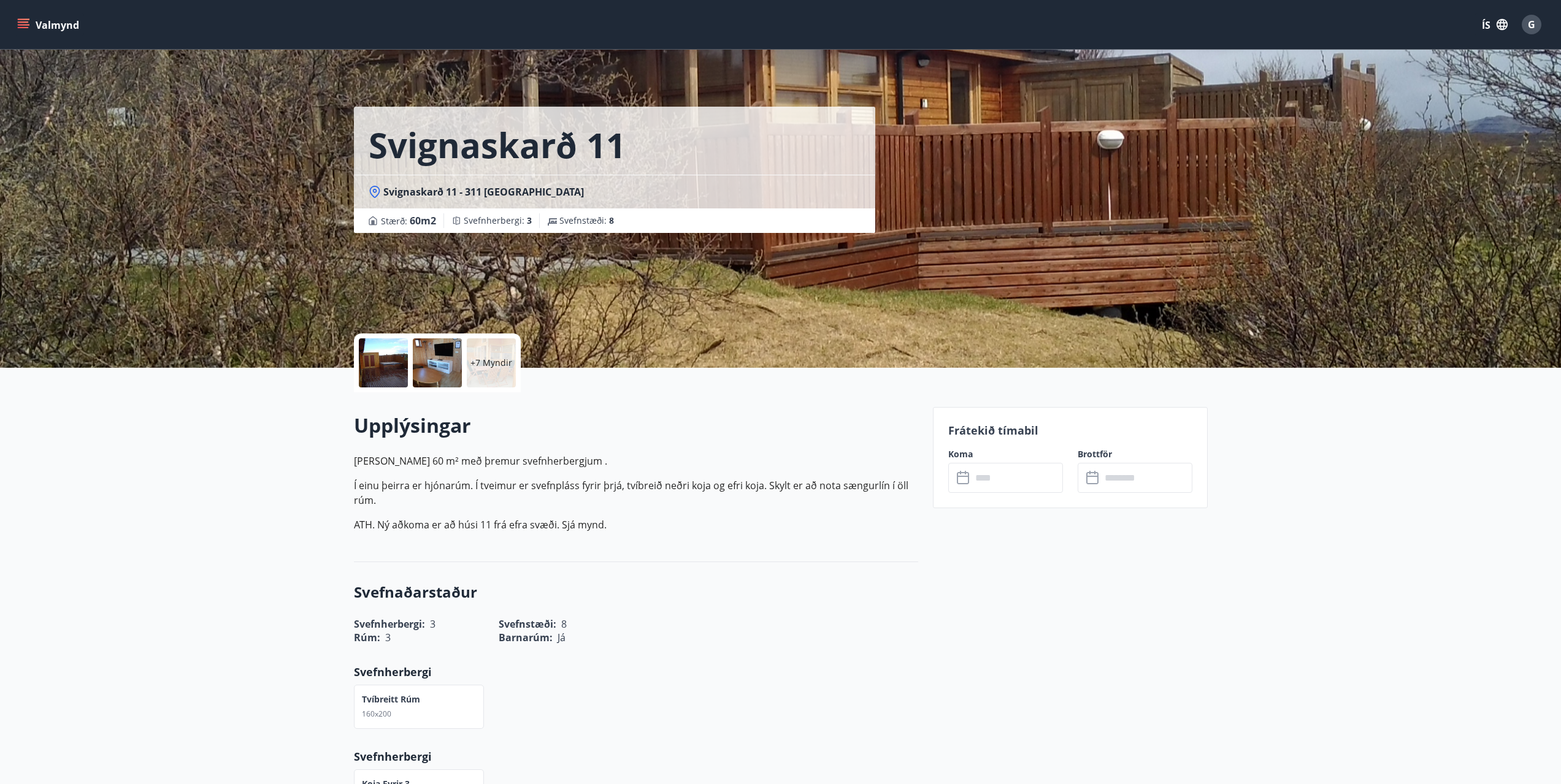
click at [1015, 482] on input "text" at bounding box center [1017, 477] width 92 height 30
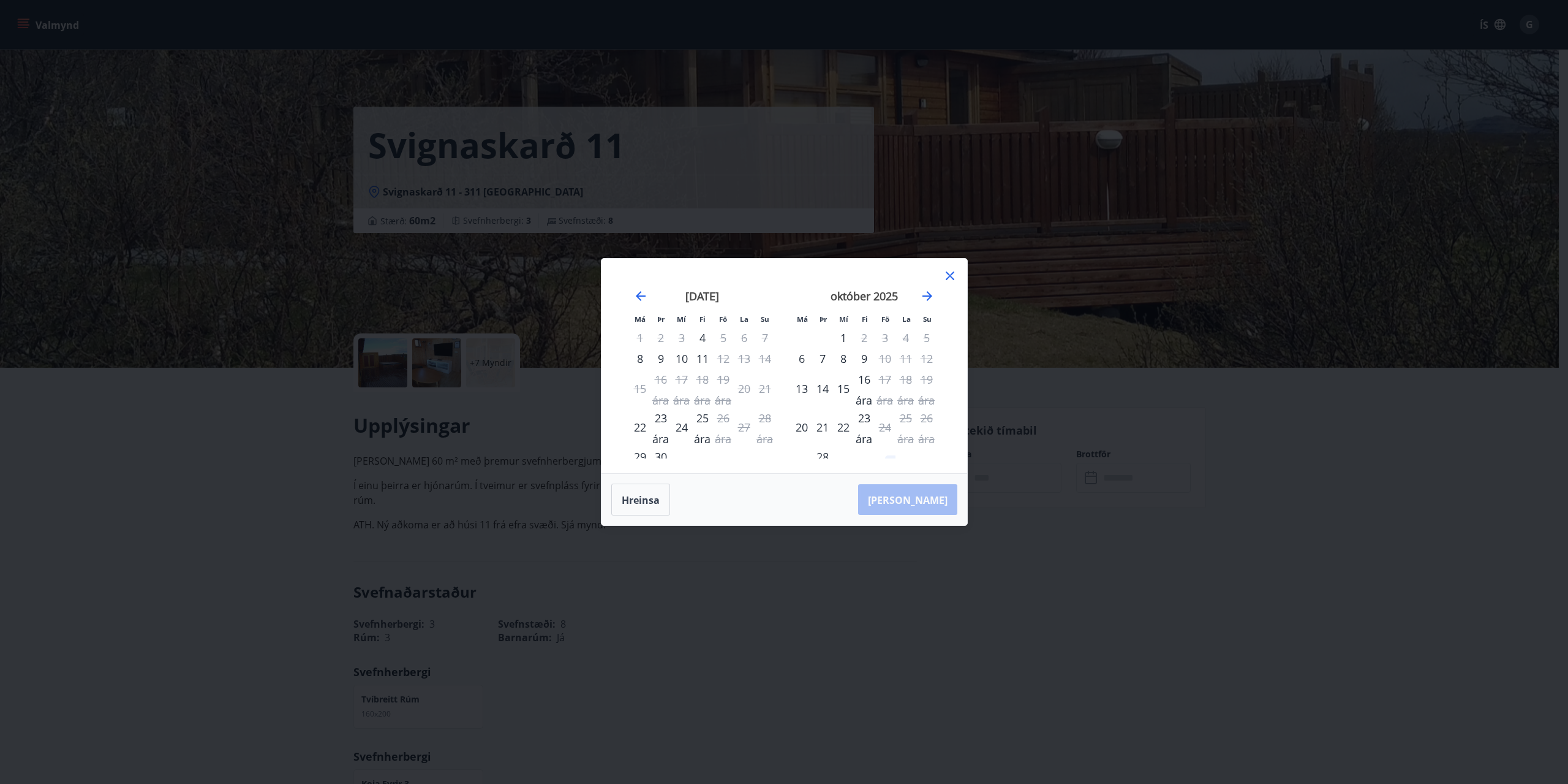
click at [950, 274] on icon at bounding box center [949, 275] width 9 height 9
